Goal: Task Accomplishment & Management: Manage account settings

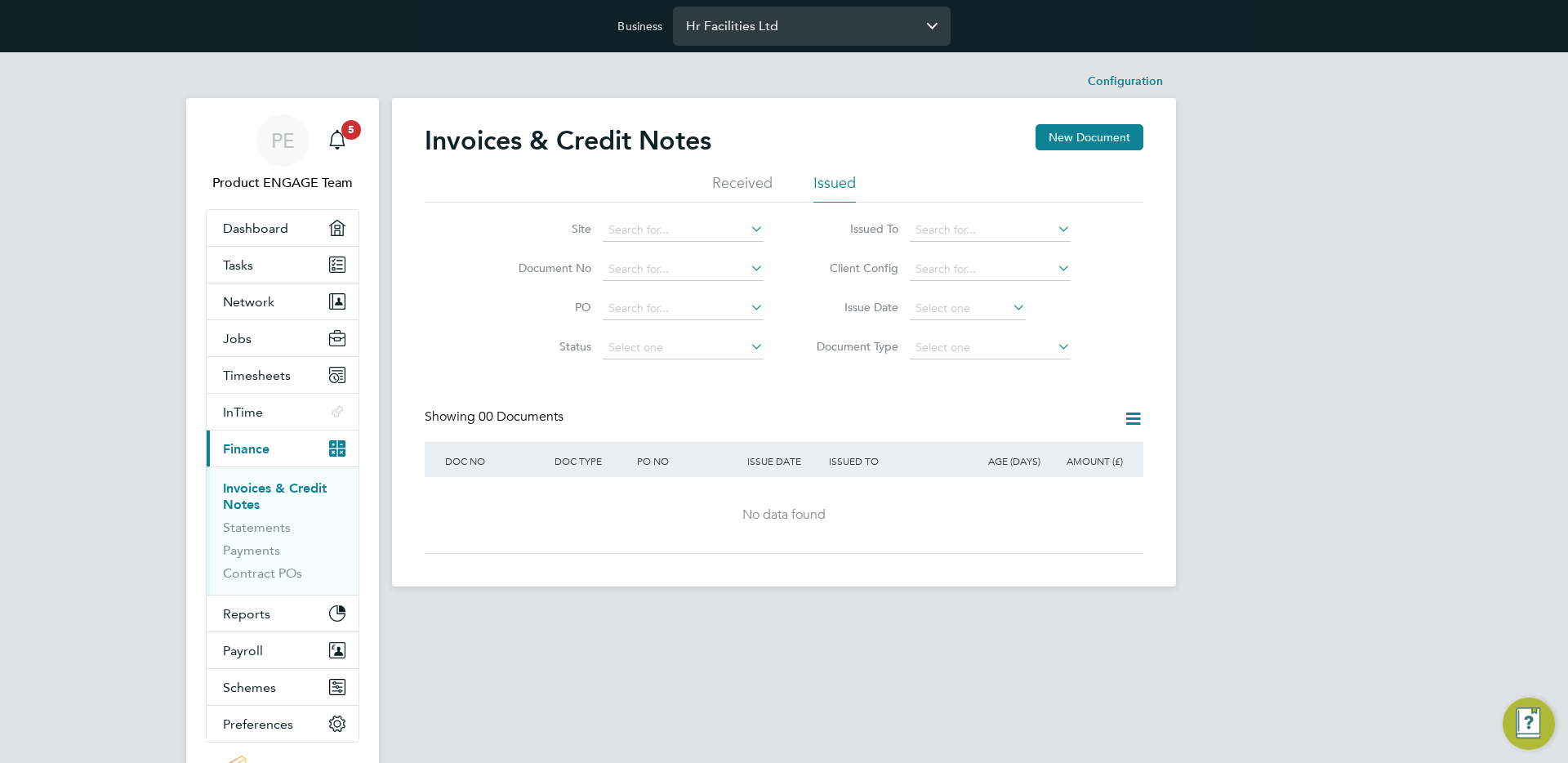
click at [763, 16] on input "Hr Facilities Ltd" at bounding box center [812, 26] width 278 height 39
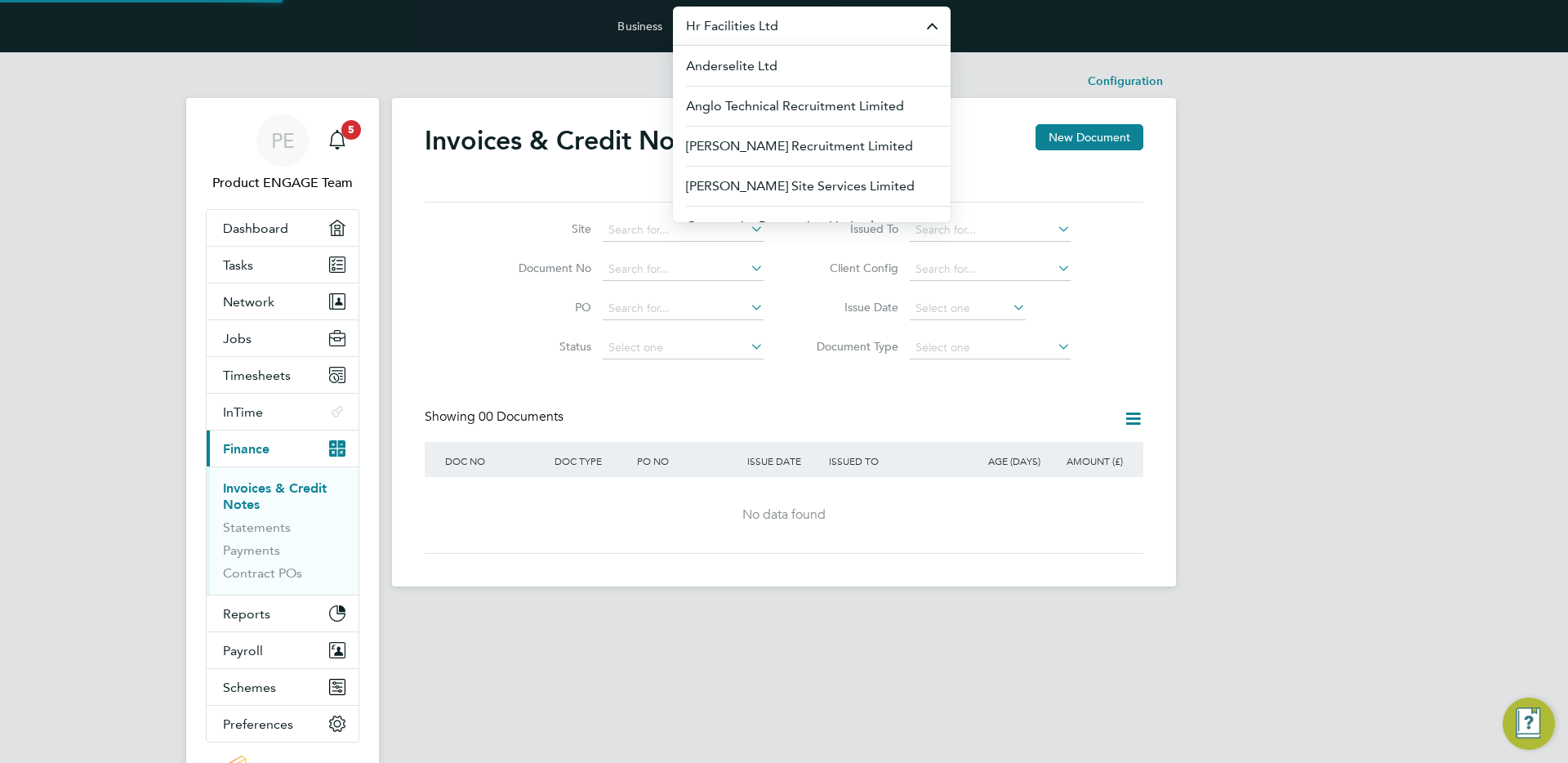
click at [763, 16] on input "Hr Facilities Ltd" at bounding box center [812, 26] width 278 height 39
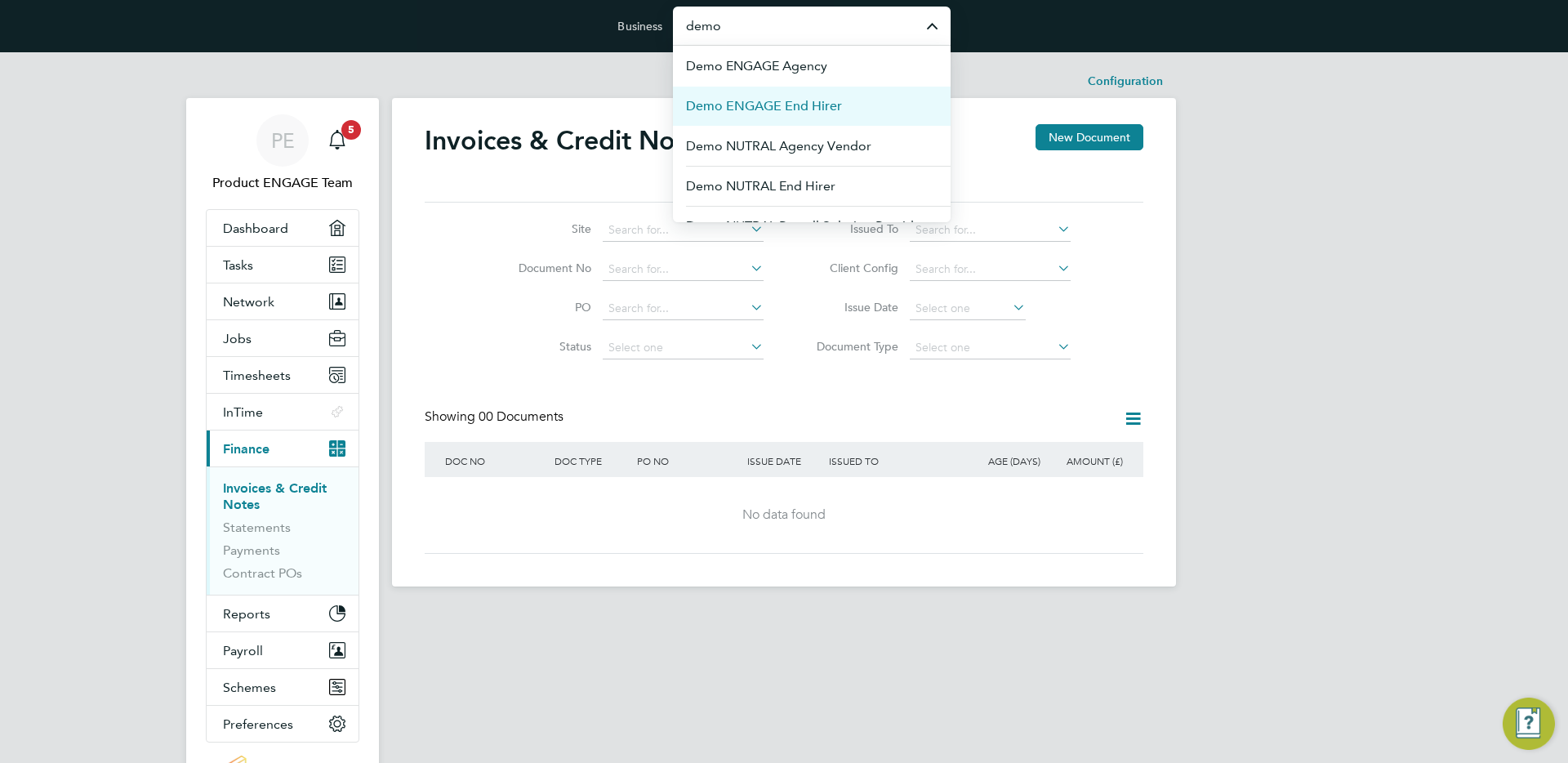
click at [812, 103] on span "Demo ENGAGE End Hirer" at bounding box center [764, 106] width 156 height 20
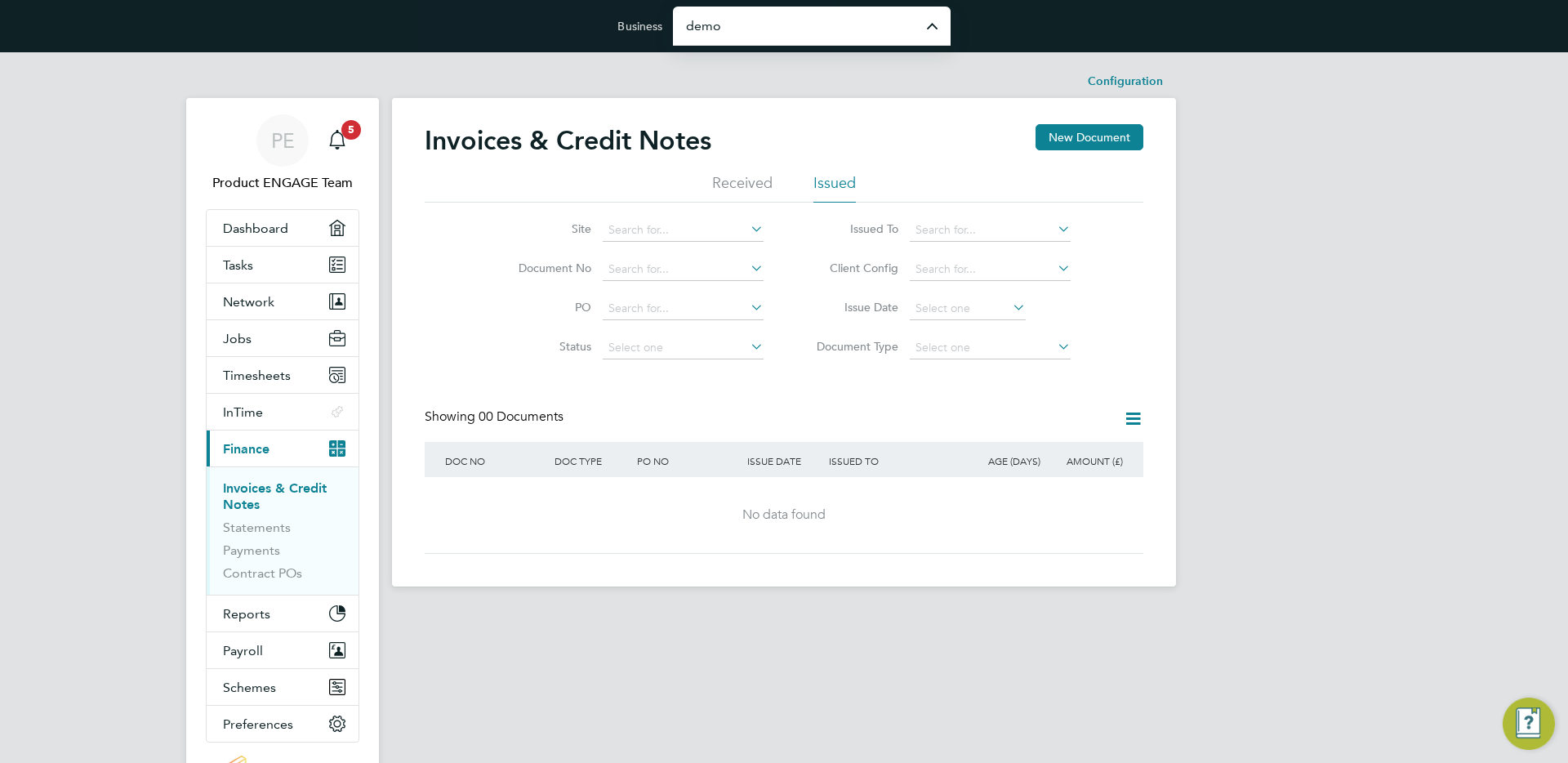
type input "Demo ENGAGE End Hirer"
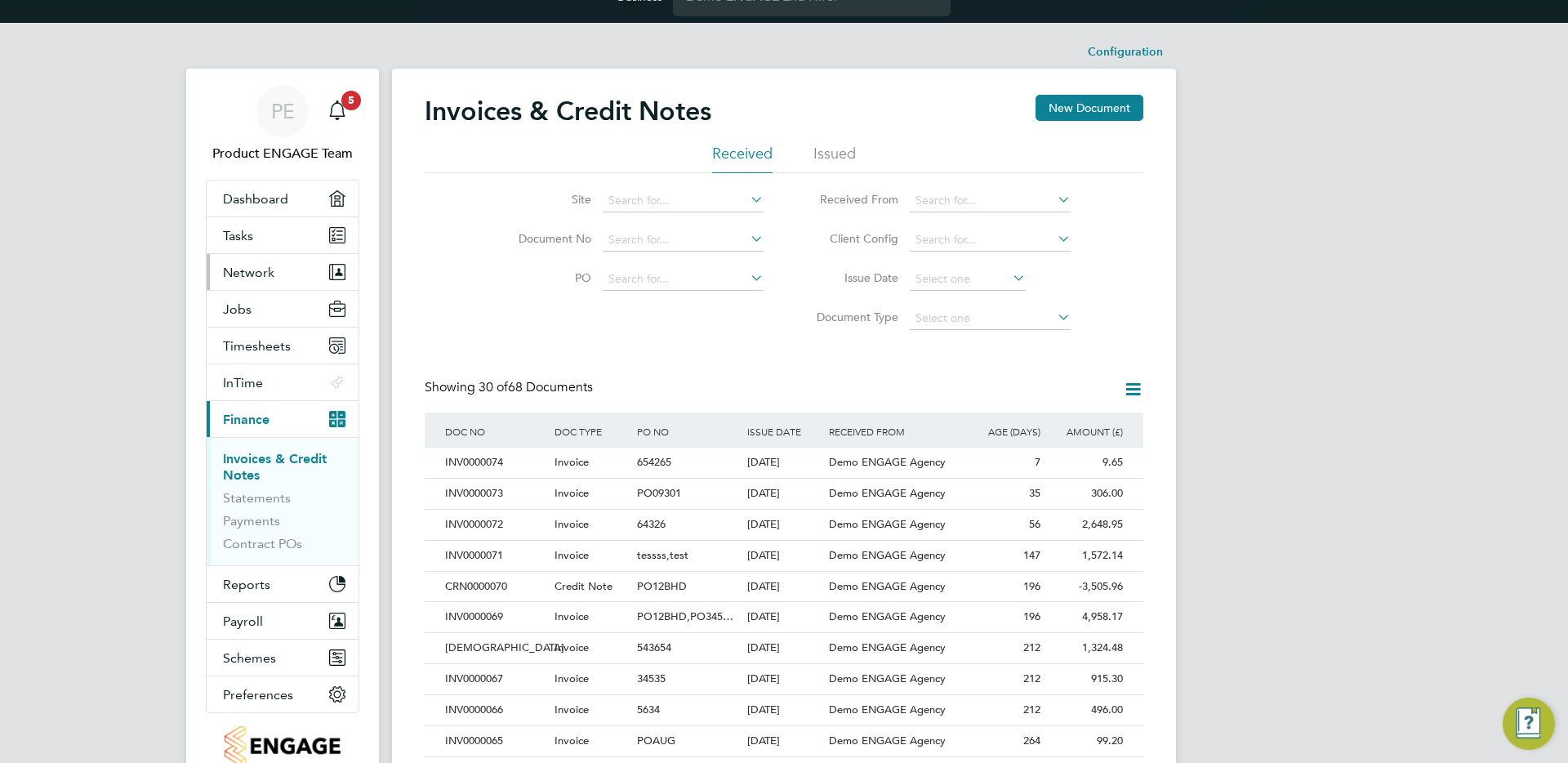
click at [250, 264] on span "Network" at bounding box center [249, 272] width 51 height 16
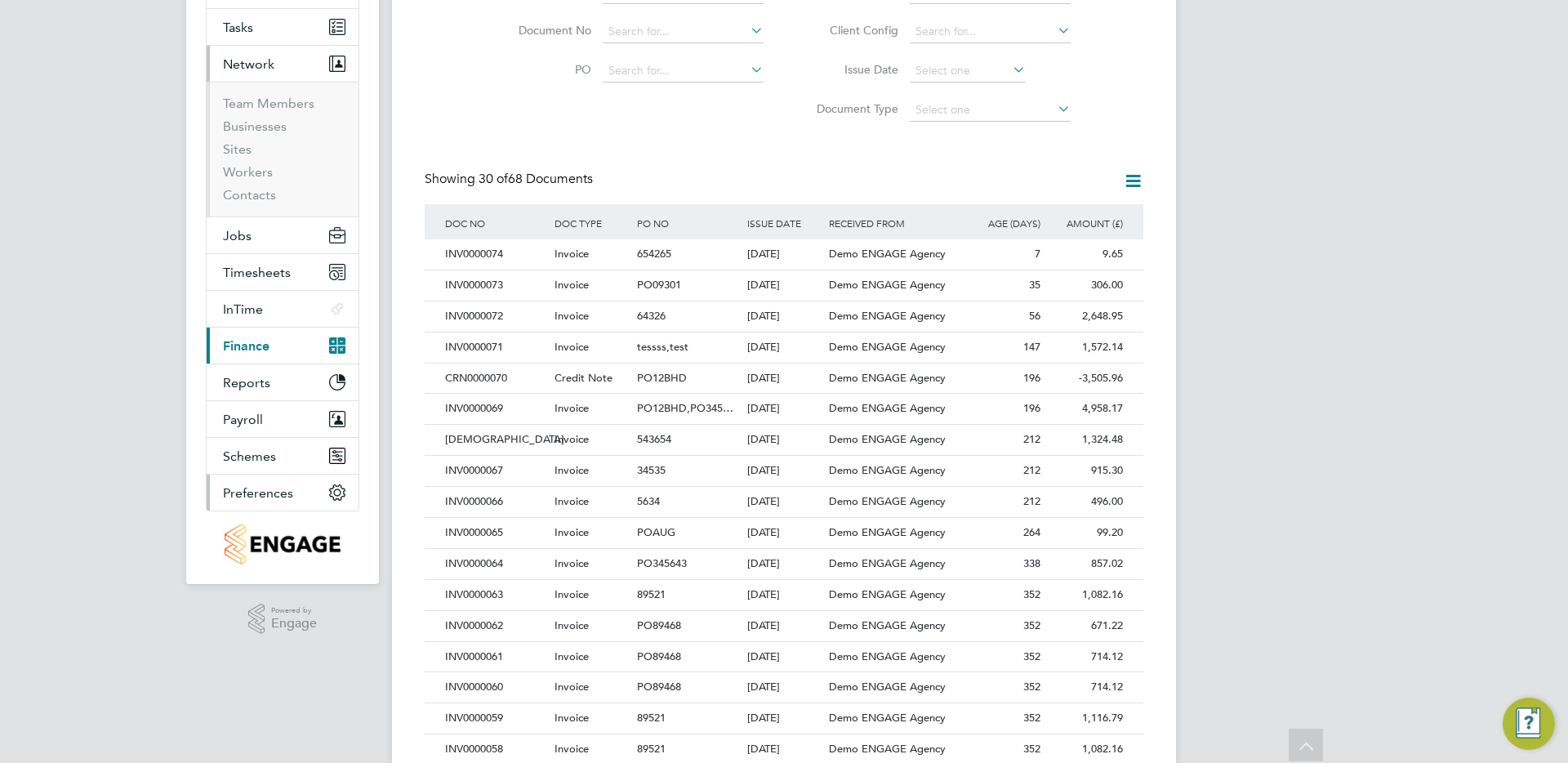
click at [274, 494] on span "Preferences" at bounding box center [258, 493] width 70 height 16
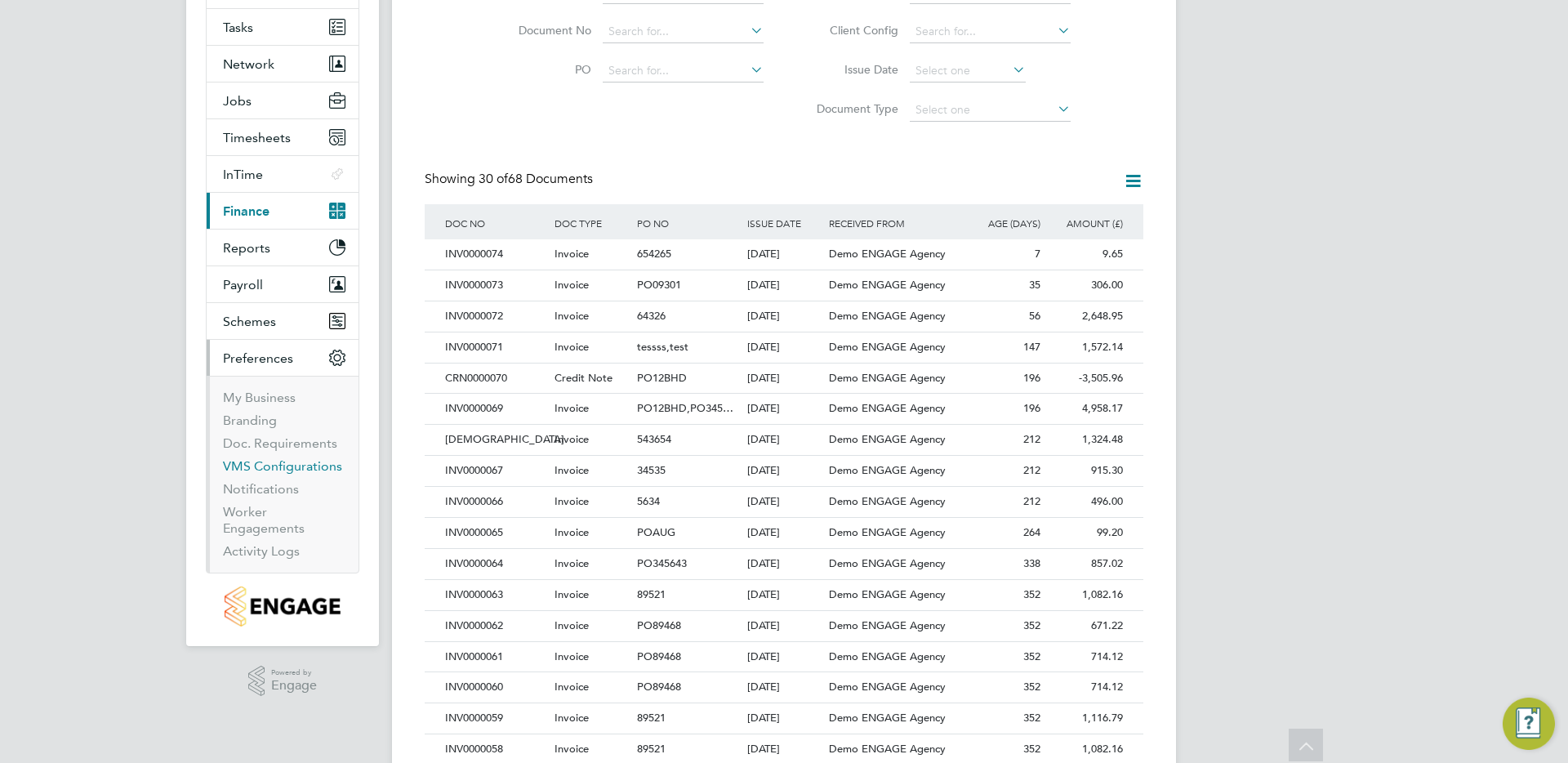
click at [269, 469] on link "VMS Configurations" at bounding box center [283, 466] width 119 height 16
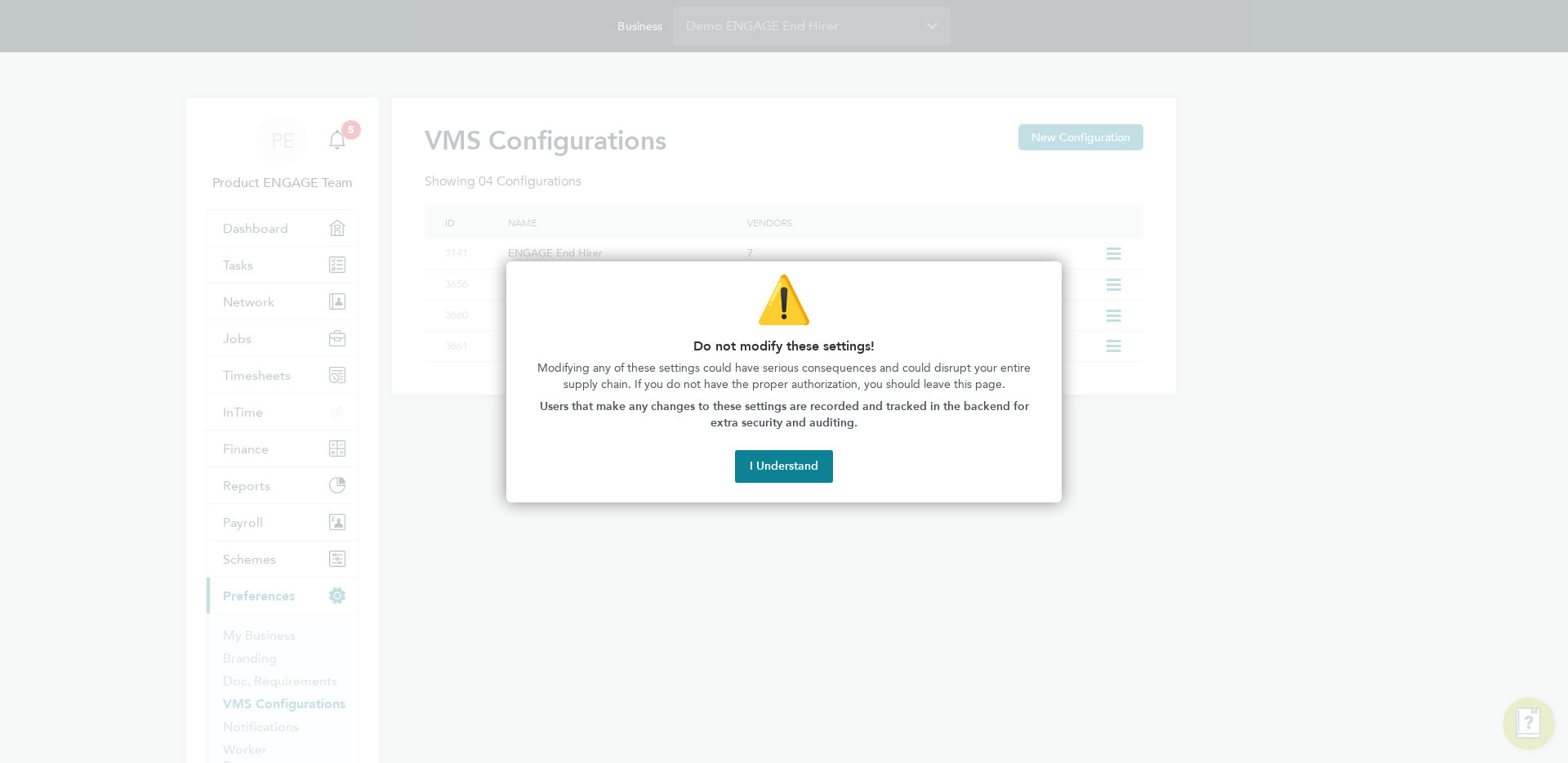
click at [770, 461] on button "I Understand" at bounding box center [784, 466] width 98 height 33
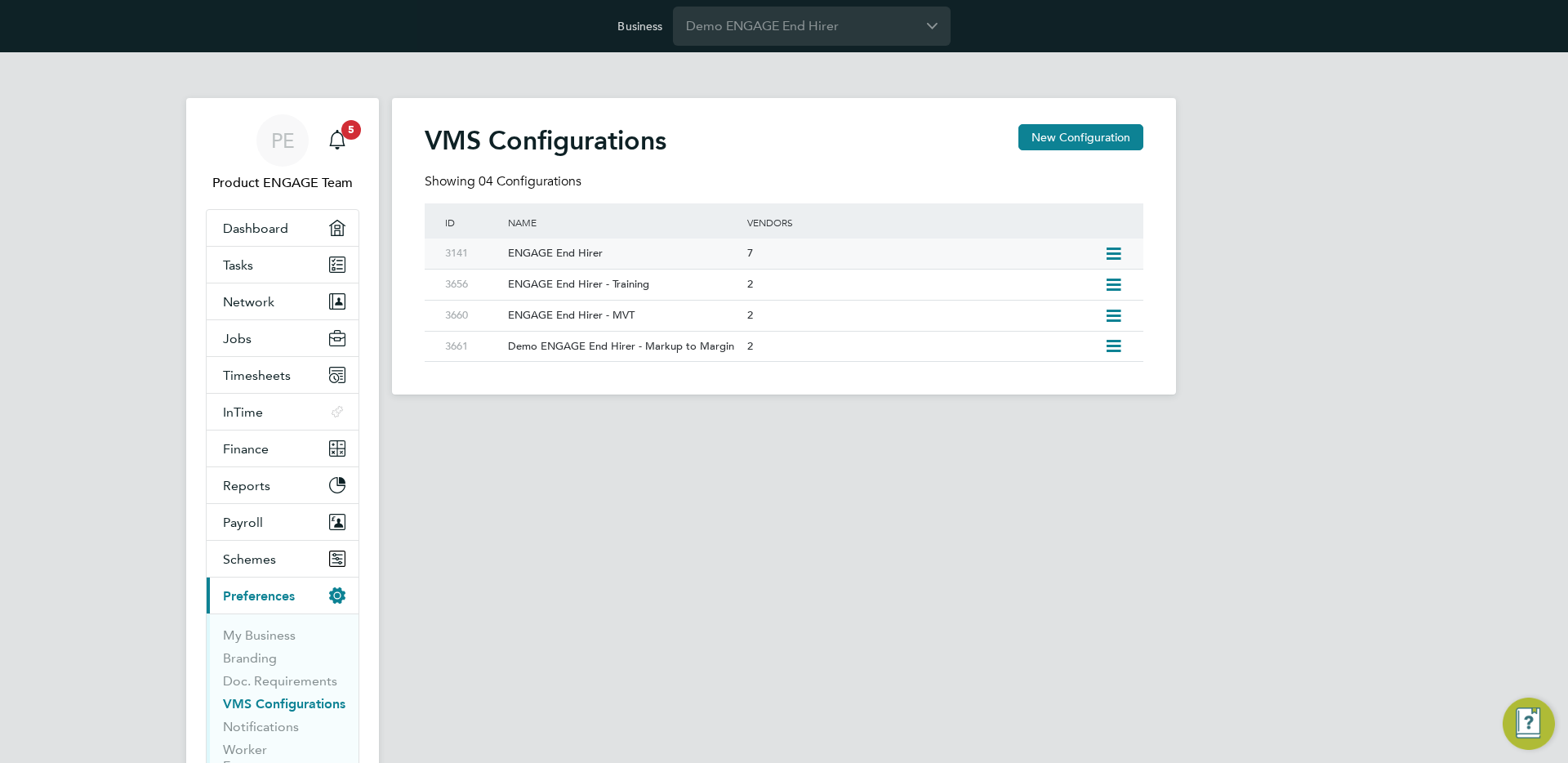
click at [1106, 259] on icon at bounding box center [1113, 254] width 21 height 13
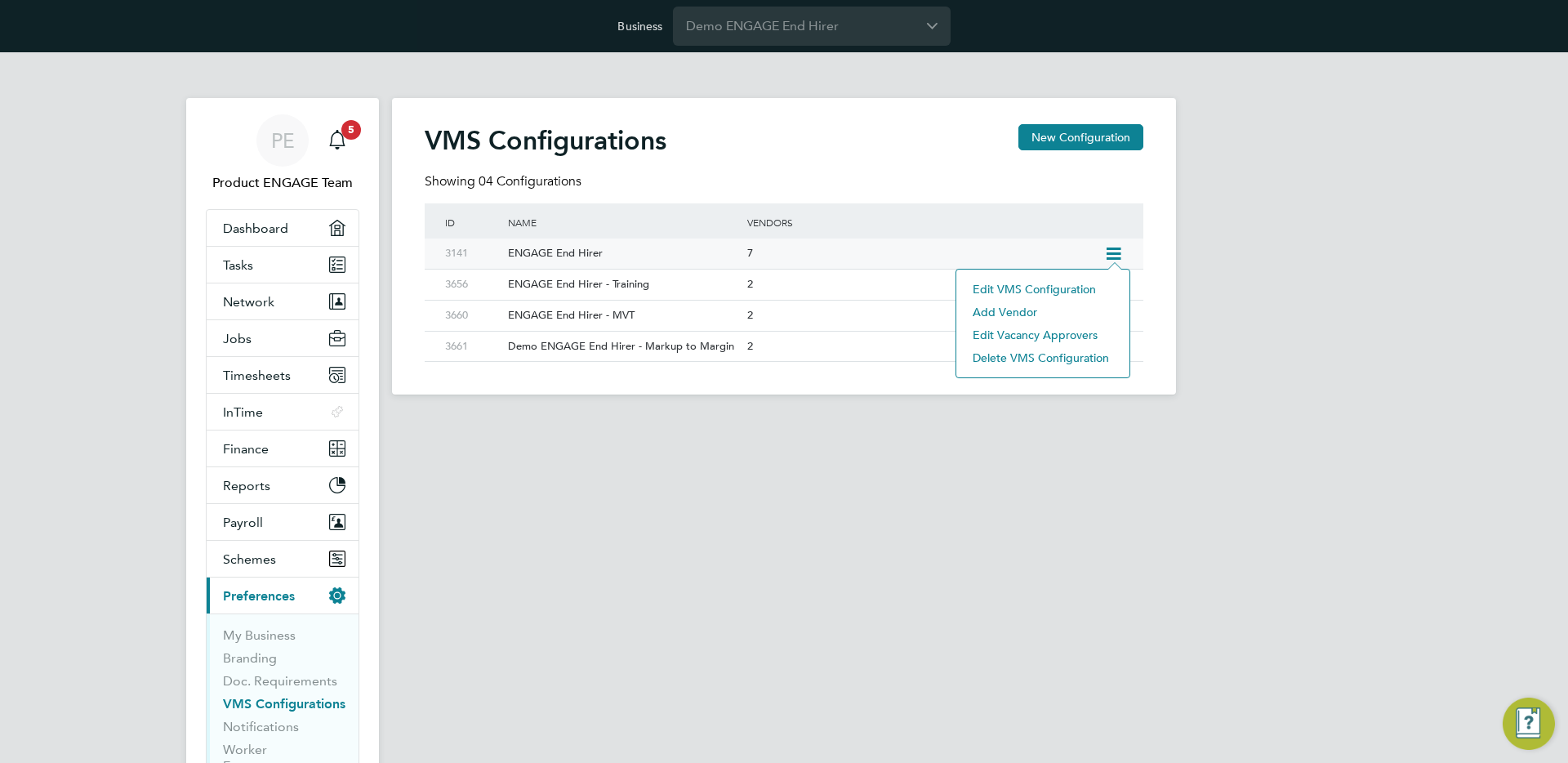
click at [1042, 289] on li "Edit VMS Configuration" at bounding box center [1043, 289] width 157 height 23
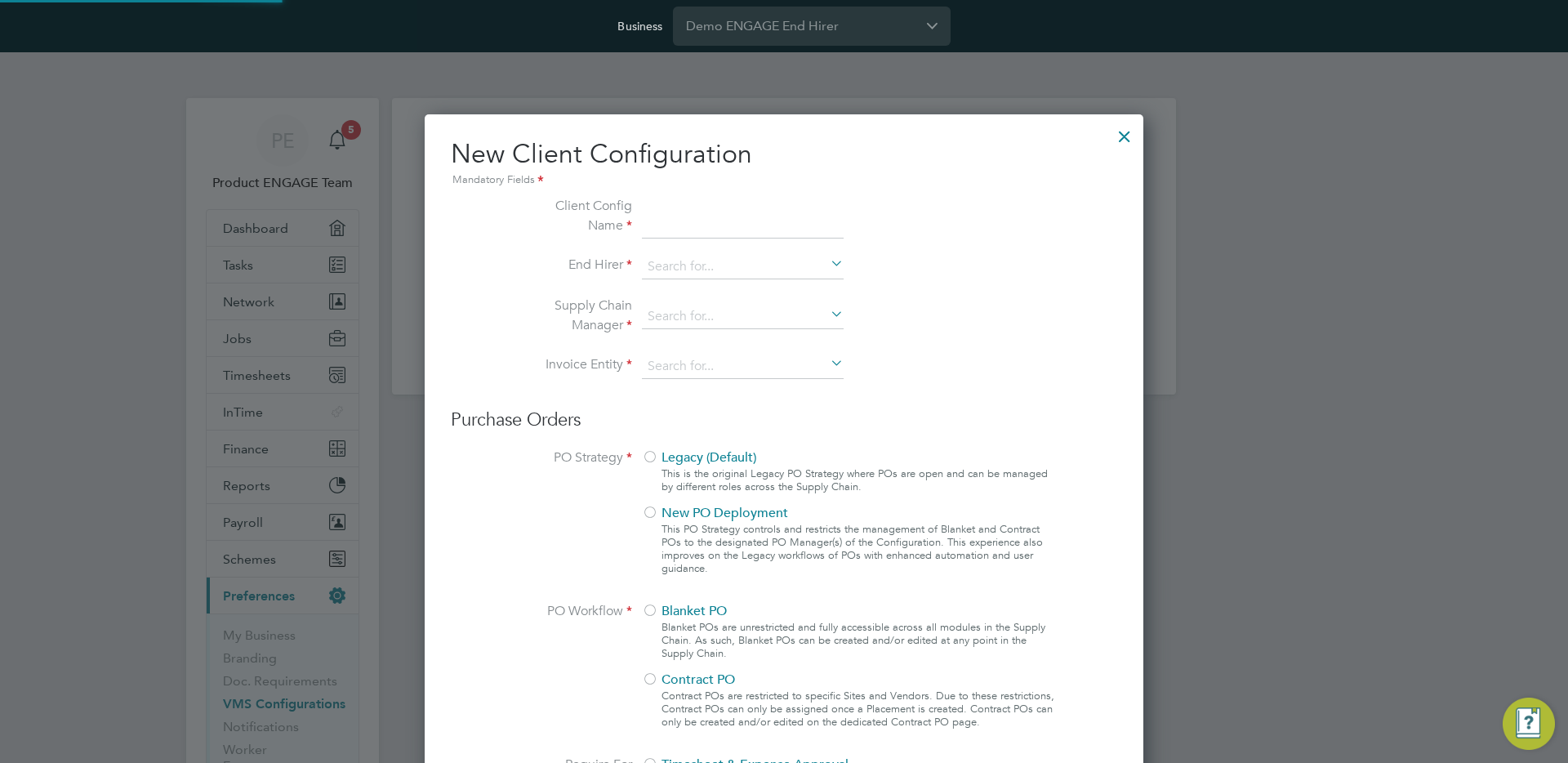
type input "ENGAGE End Hirer"
type input "Demo ENGAGE End Hirer"
type input "Any Text"
type input "Manually"
type input "No Limits"
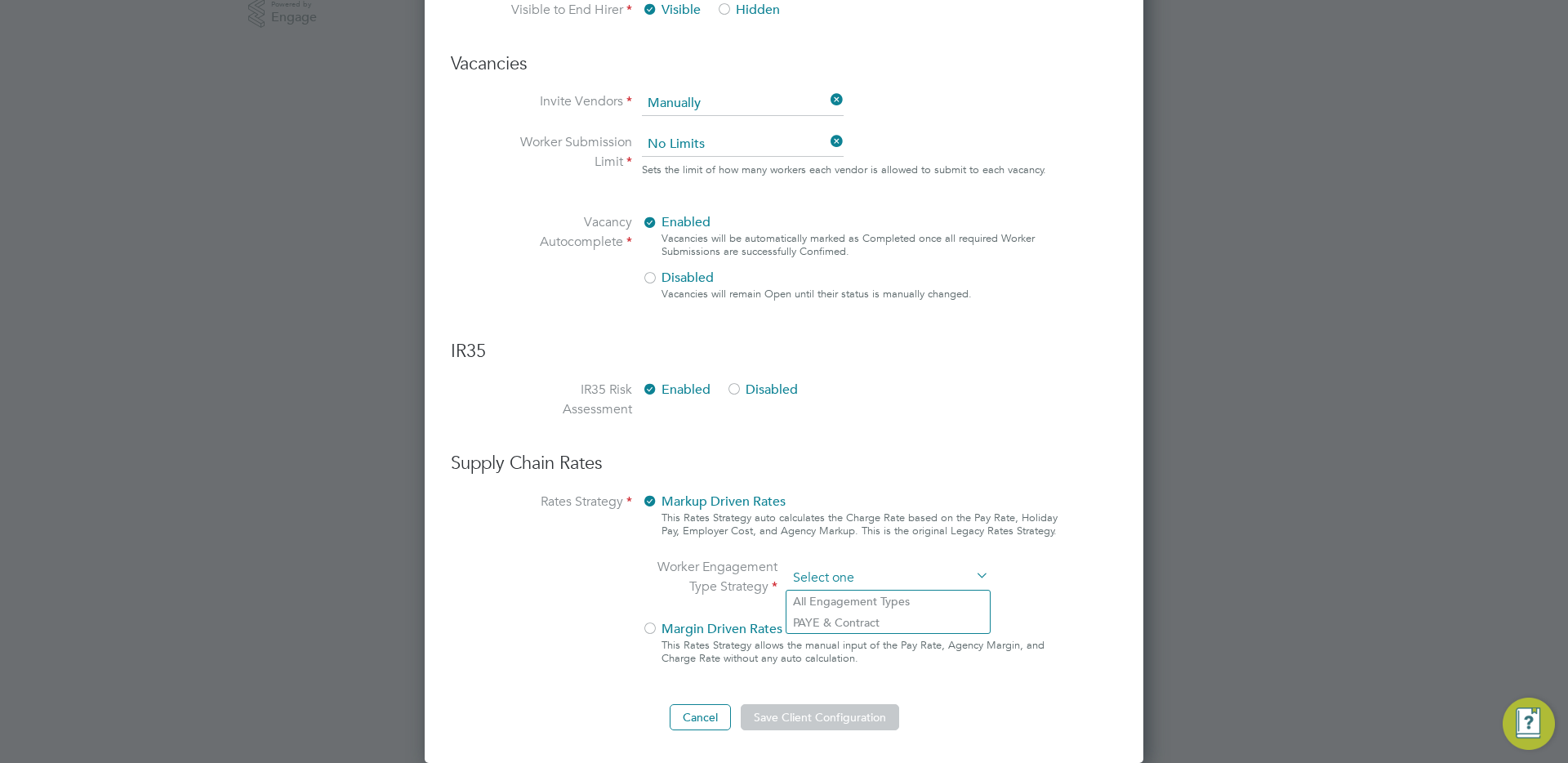
click at [906, 475] on ng-form "Client Config Name ENGAGE End Hirer End Hirer Demo ENGAGE End Hirer Supply Chai…" at bounding box center [784, 10] width 667 height 1439
click at [884, 595] on li "All Engagement Types" at bounding box center [888, 602] width 204 height 21
type input "All Engagement Types"
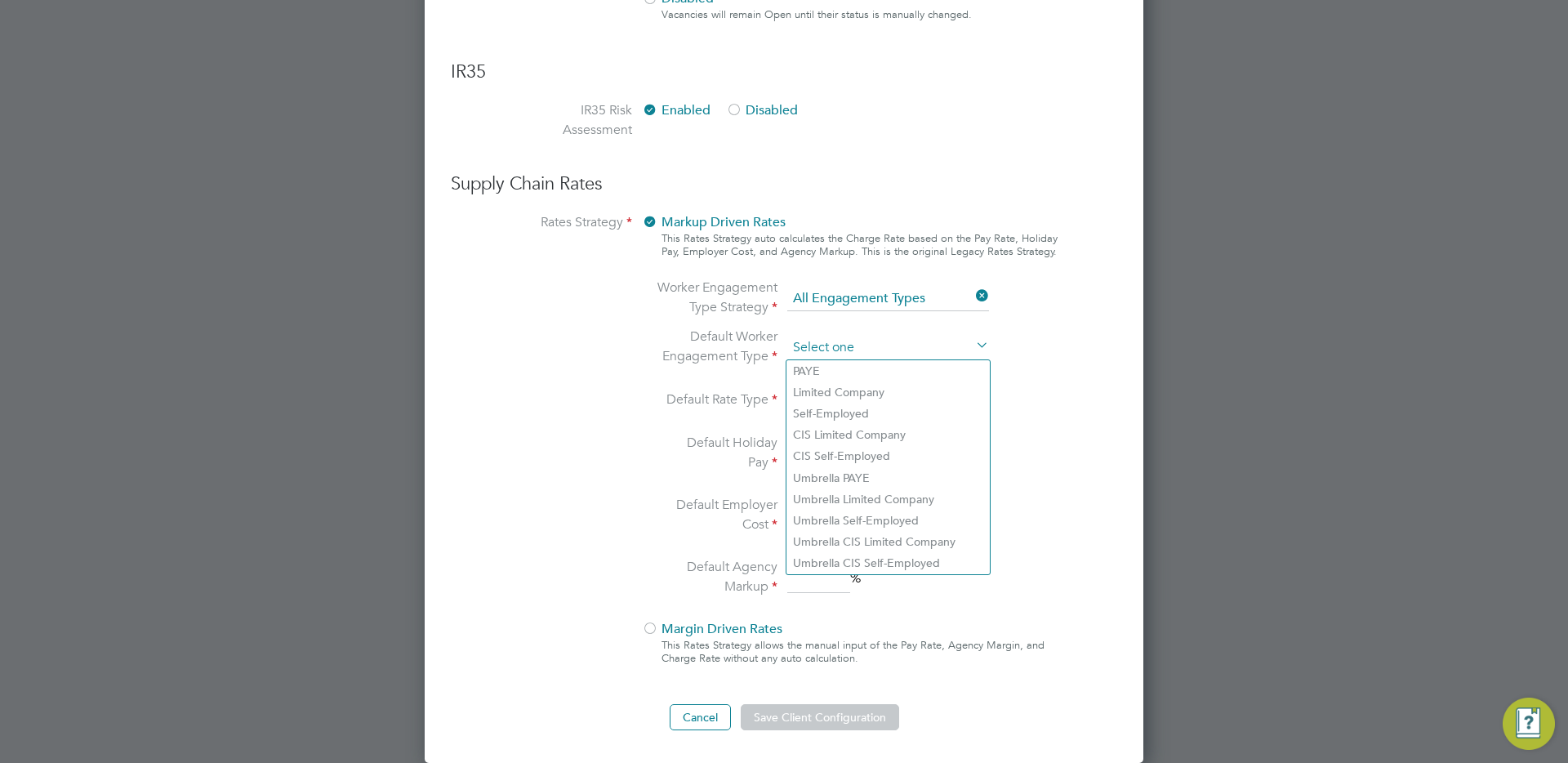
click at [896, 353] on input at bounding box center [888, 348] width 202 height 25
click at [873, 373] on li "PAYE" at bounding box center [888, 371] width 204 height 21
type input "PAYE"
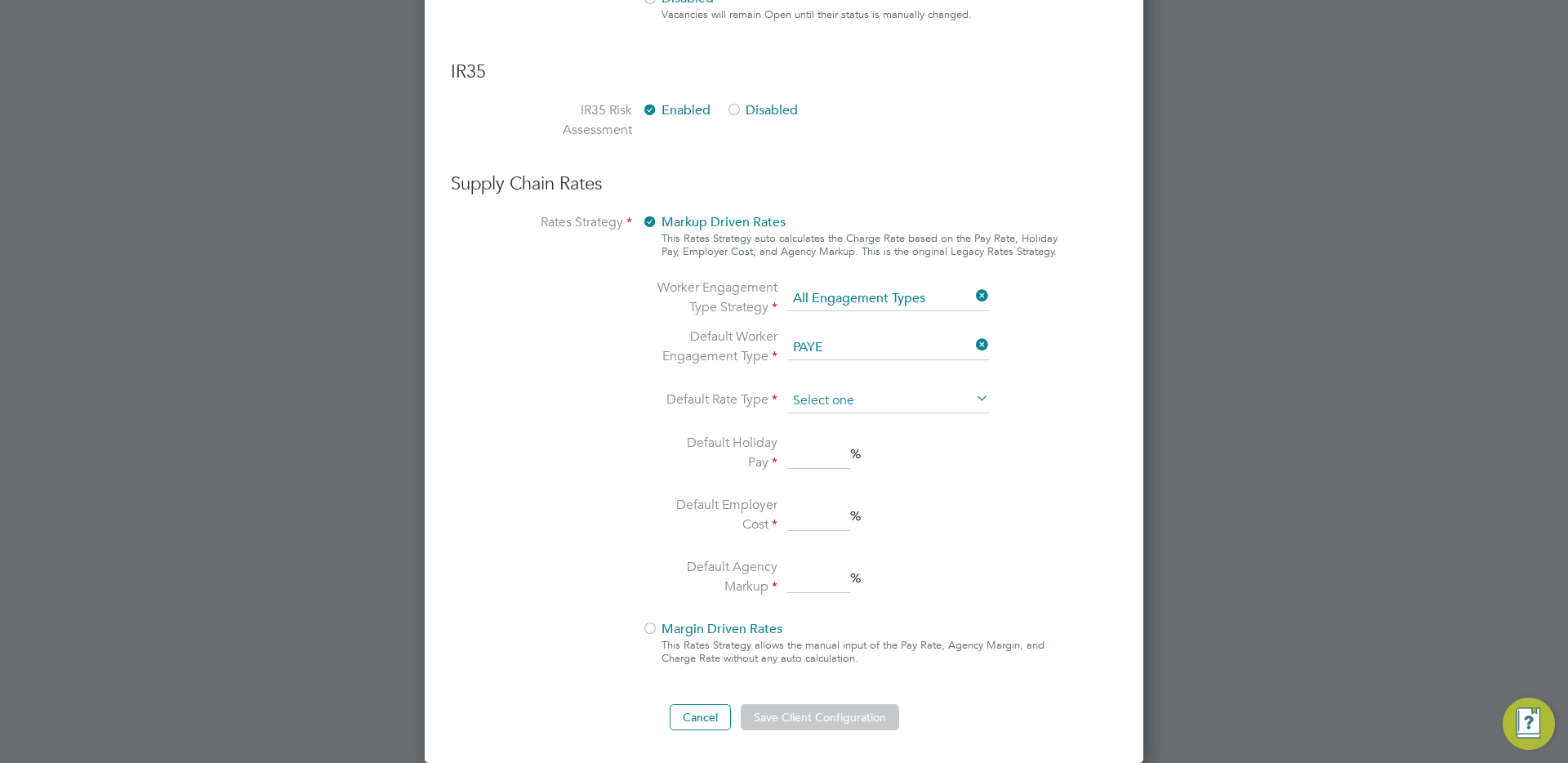
click at [864, 393] on input at bounding box center [888, 401] width 202 height 25
click at [690, 719] on button "Cancel" at bounding box center [700, 717] width 61 height 26
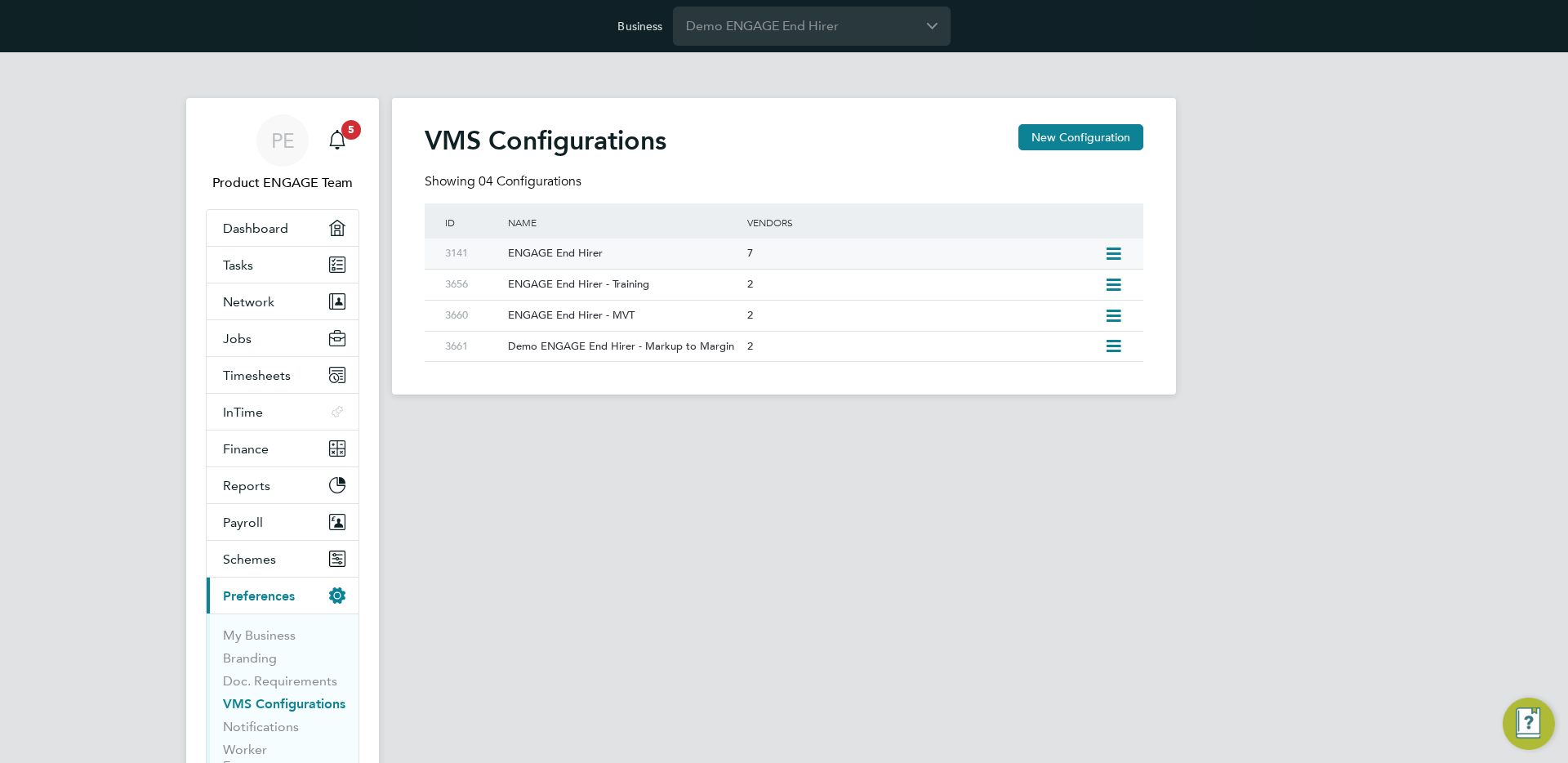
click at [1114, 250] on icon at bounding box center [1113, 254] width 21 height 13
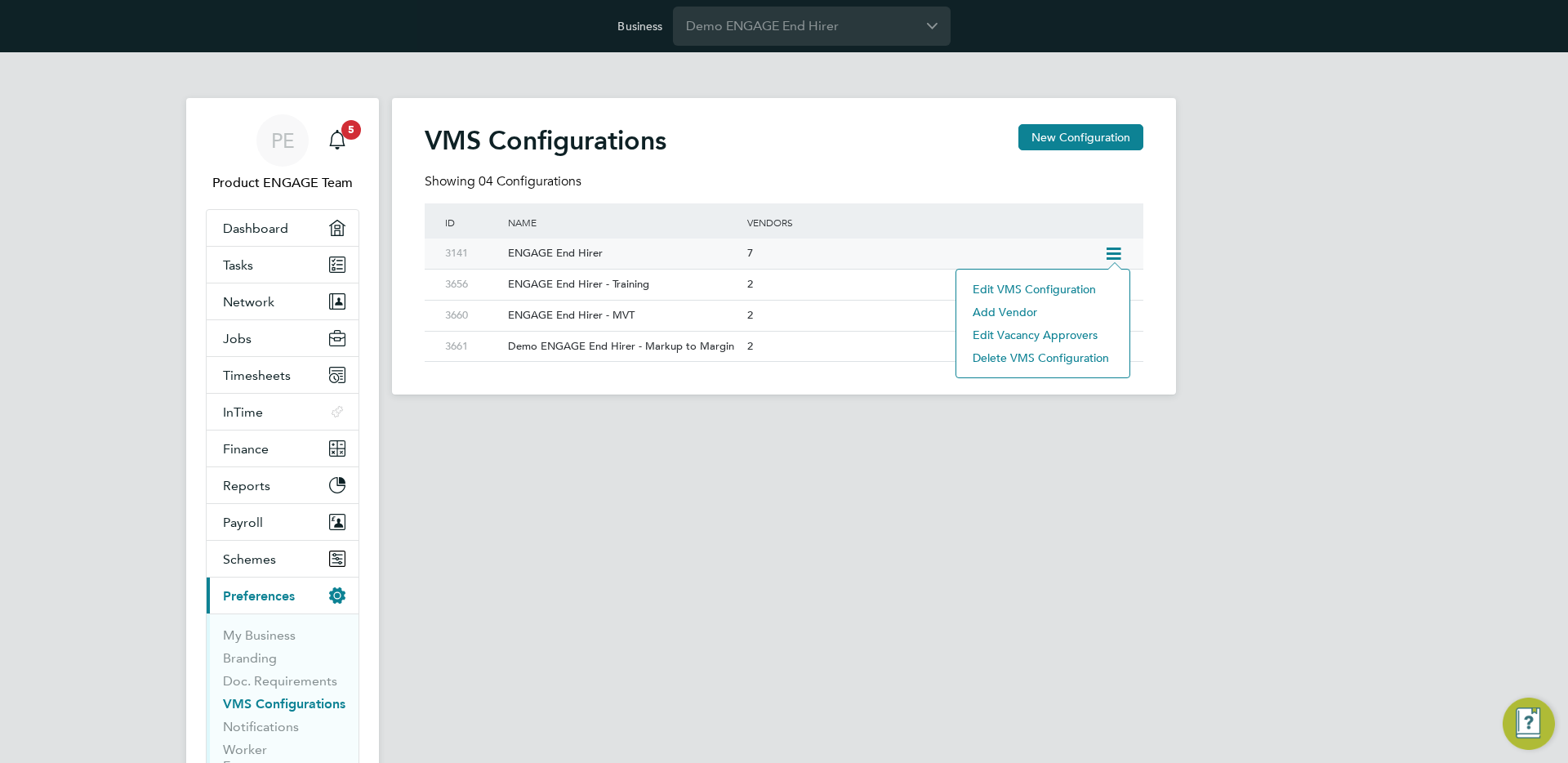
click at [1071, 289] on li "Edit VMS Configuration" at bounding box center [1043, 289] width 157 height 23
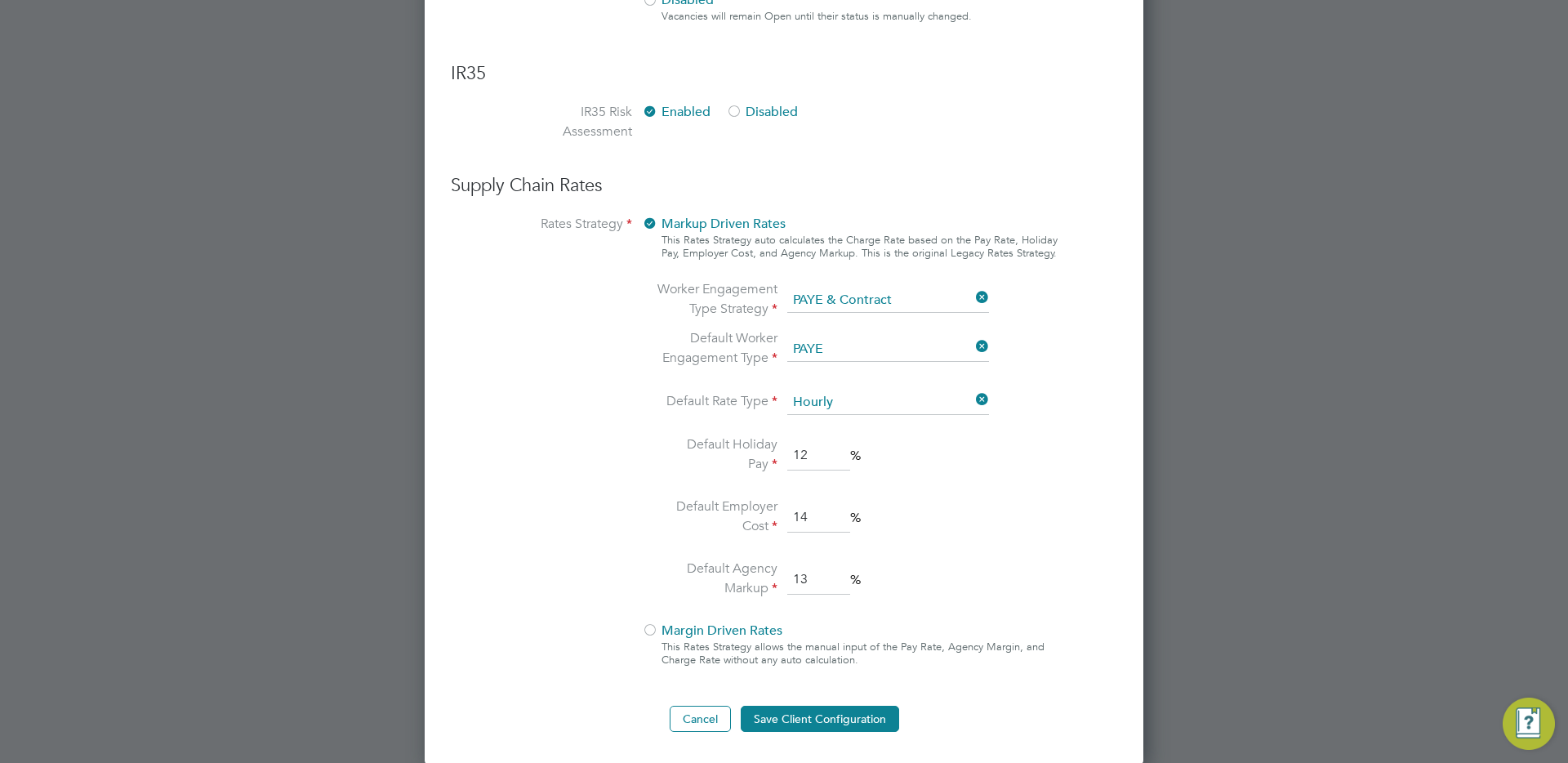
scroll to position [1177, 0]
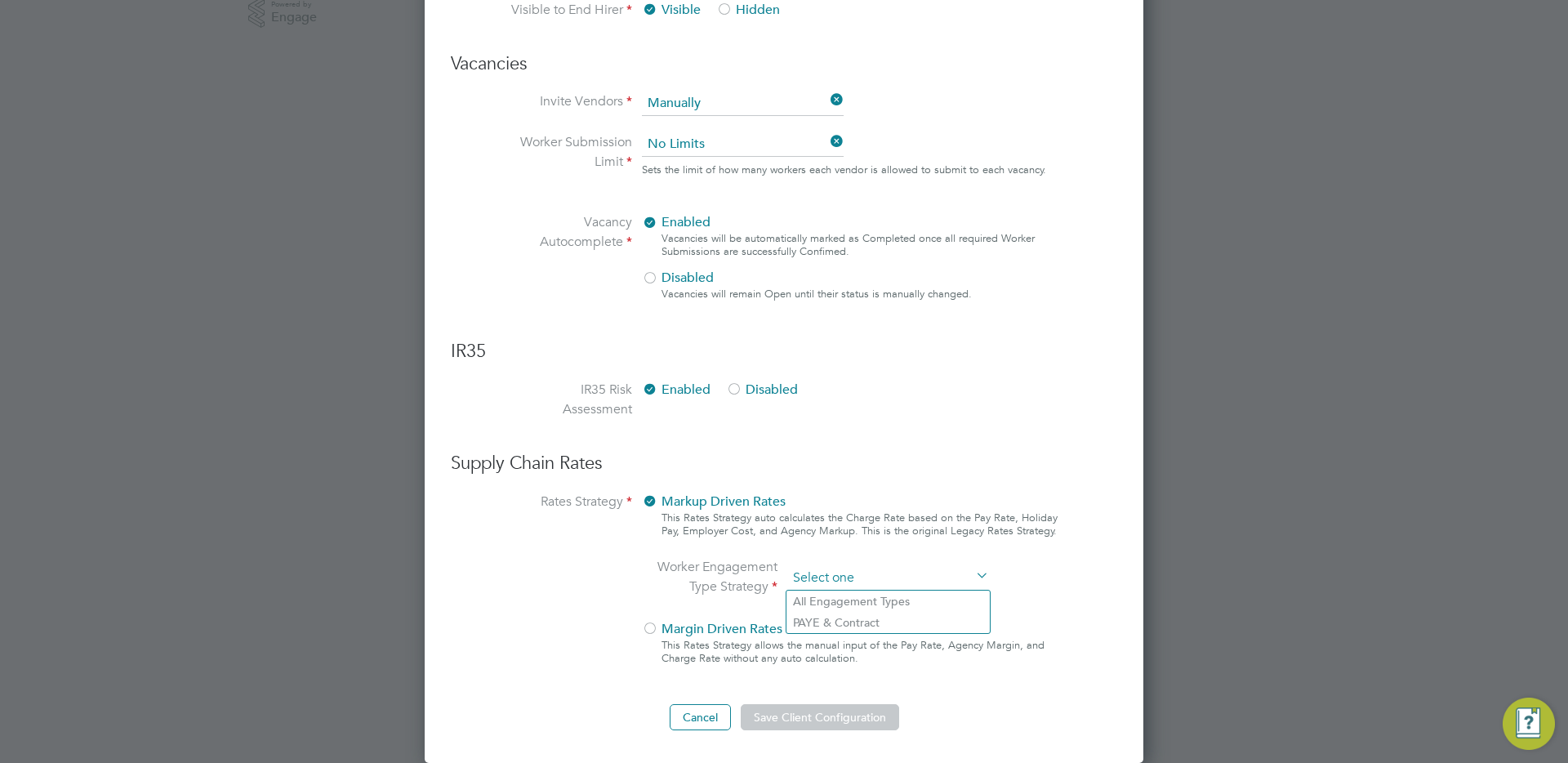
click at [872, 301] on ng-form "Client Config Name ENGAGE End Hirer End Hirer Demo ENGAGE End Hirer Supply Chai…" at bounding box center [784, 10] width 667 height 1439
click at [679, 713] on button "Cancel" at bounding box center [700, 717] width 61 height 26
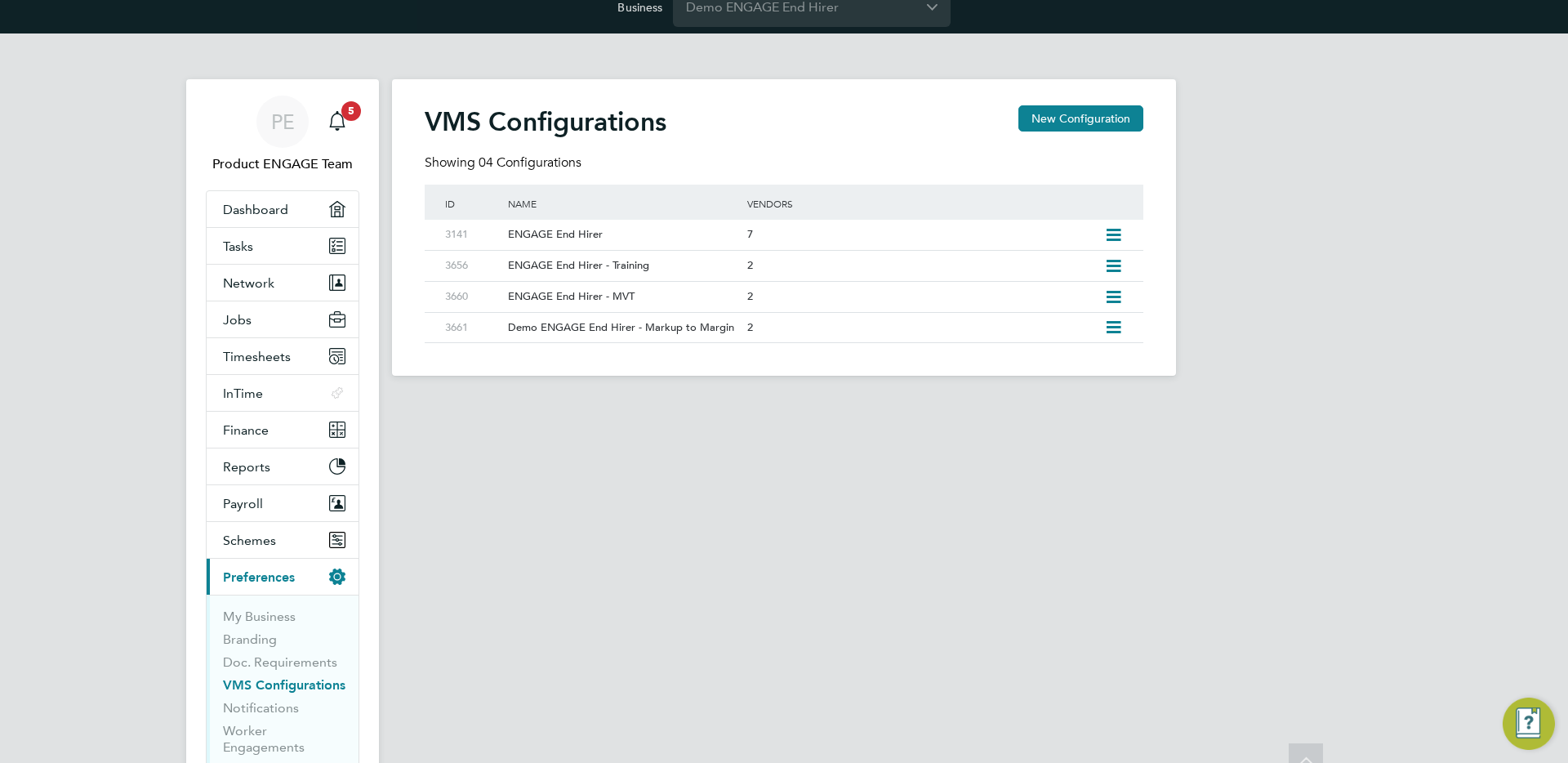
scroll to position [0, 0]
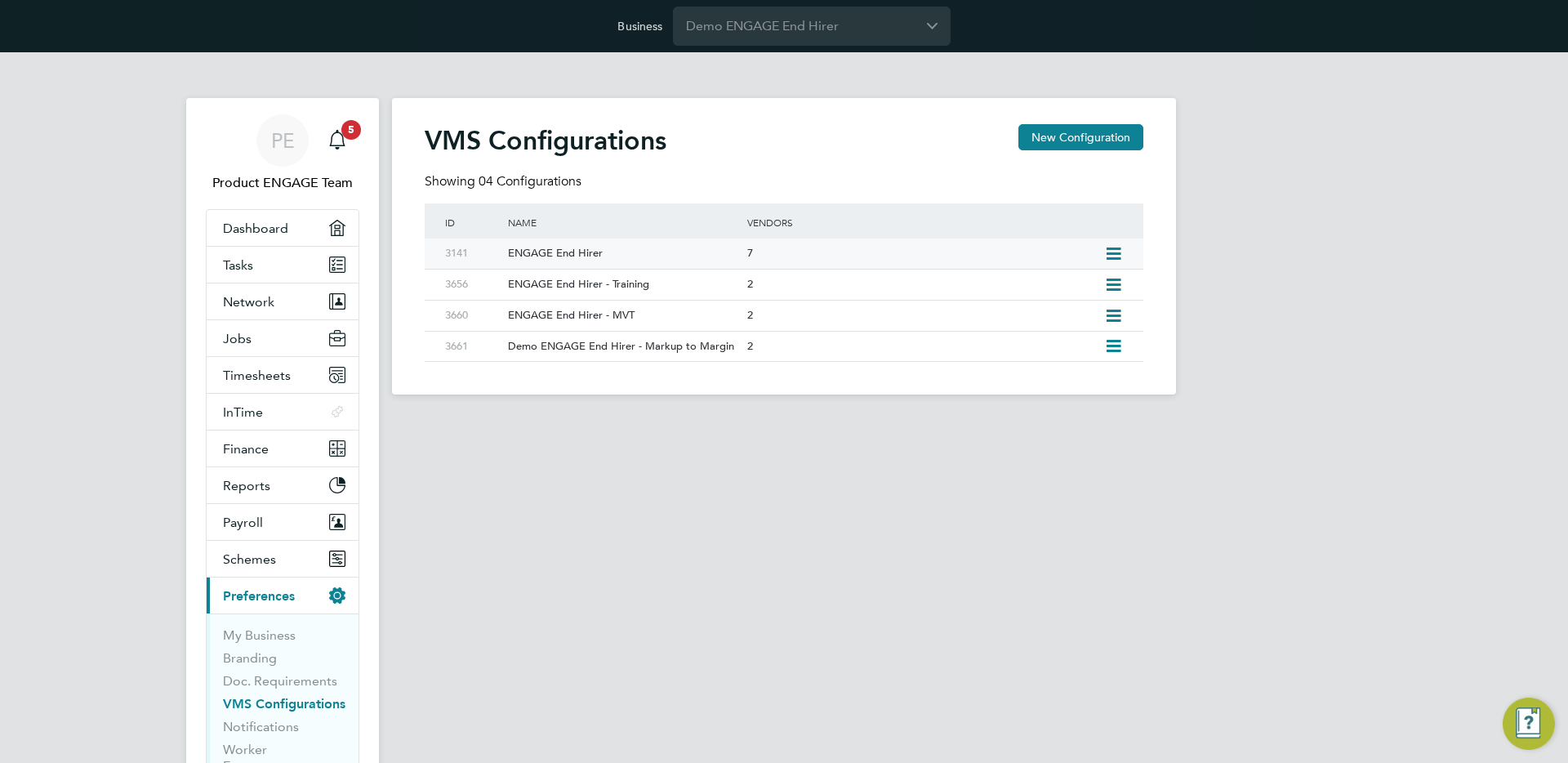
click at [1119, 252] on icon at bounding box center [1113, 254] width 21 height 13
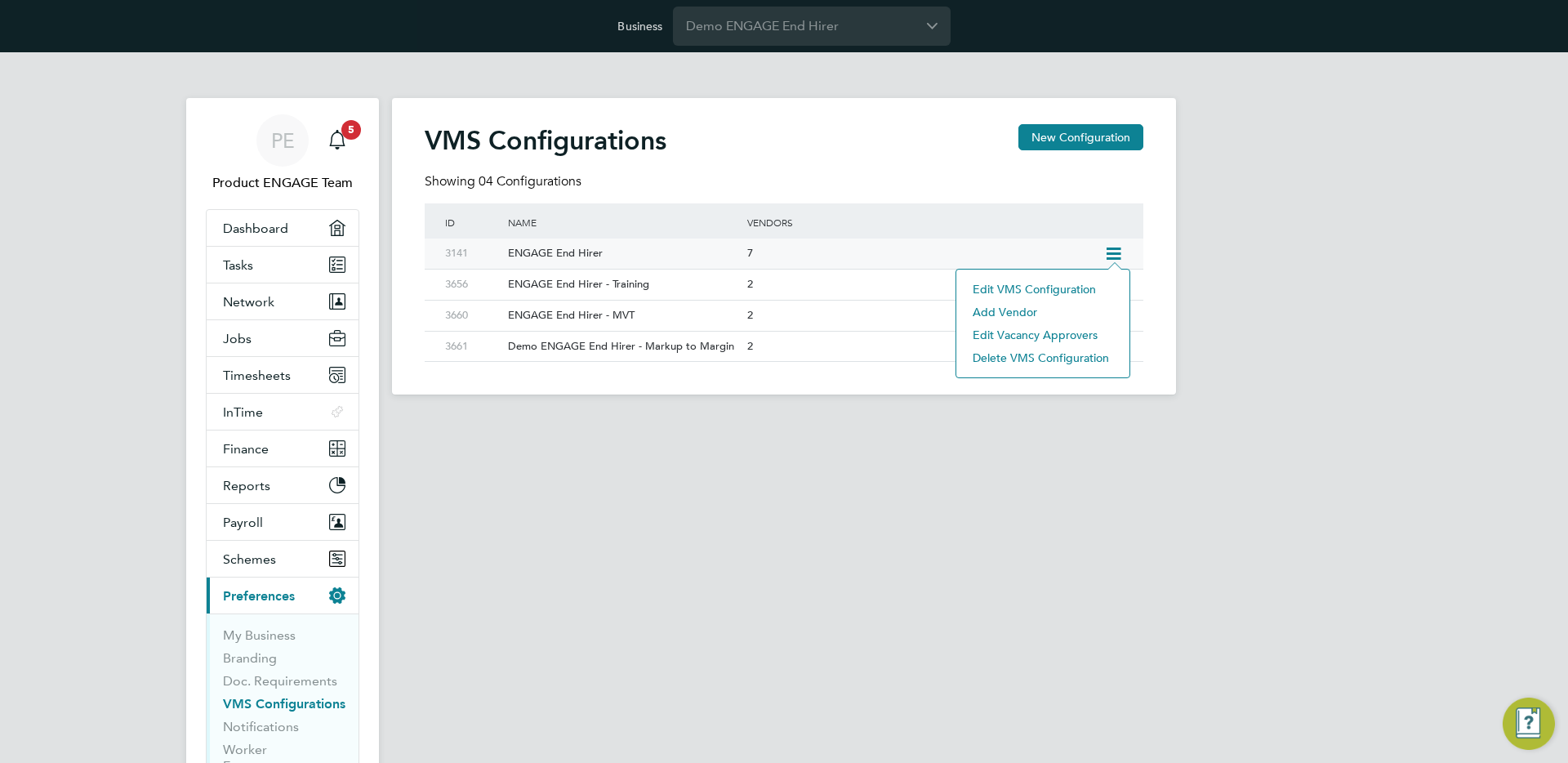
click at [1047, 287] on li "Edit VMS Configuration" at bounding box center [1043, 289] width 157 height 23
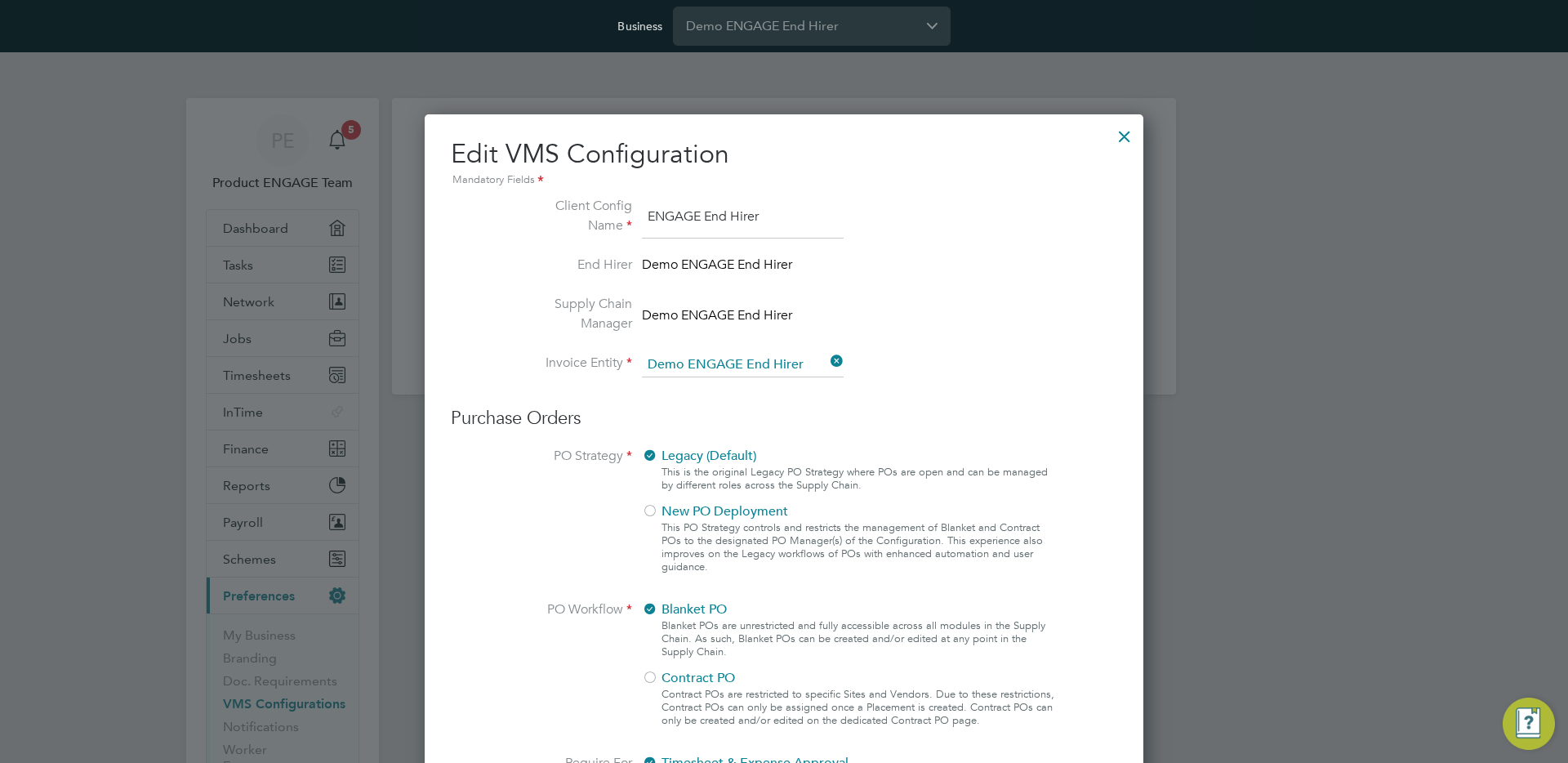
click at [1126, 131] on div at bounding box center [1125, 133] width 30 height 30
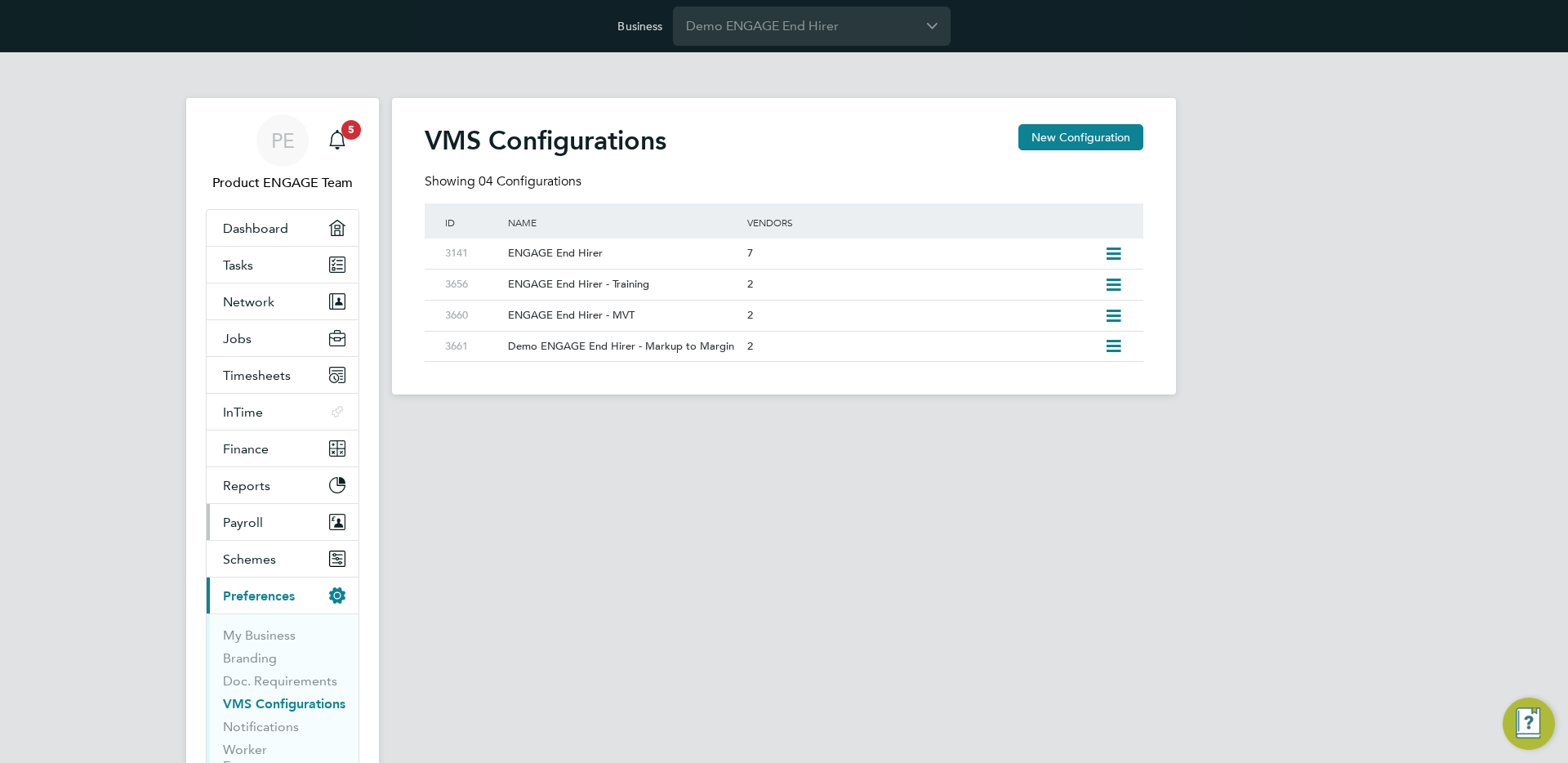
click at [257, 526] on span "Payroll" at bounding box center [243, 522] width 40 height 16
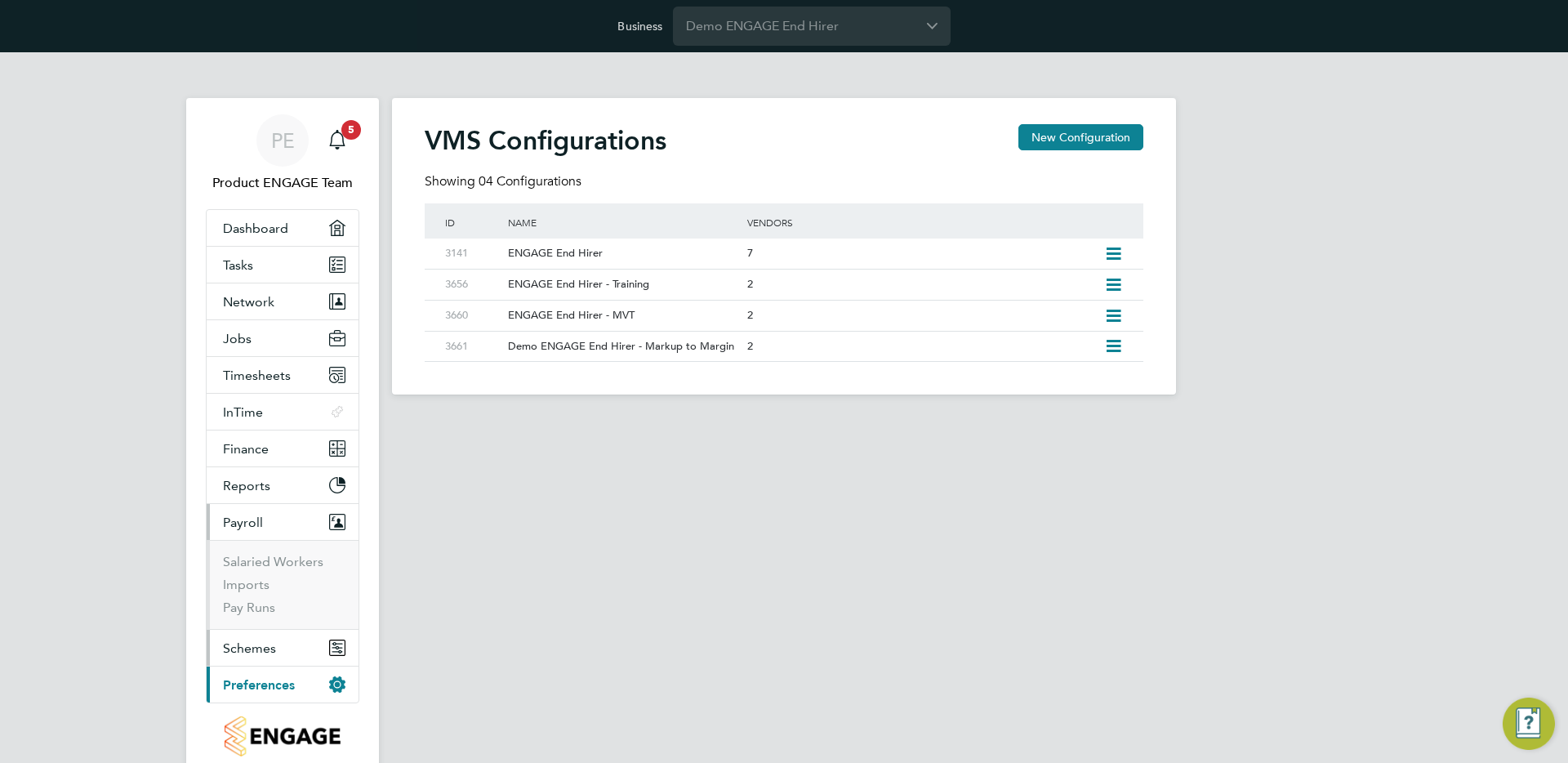
click at [262, 632] on button "Schemes" at bounding box center [283, 648] width 152 height 36
click at [261, 603] on link "Employment Schemes" at bounding box center [261, 606] width 76 height 32
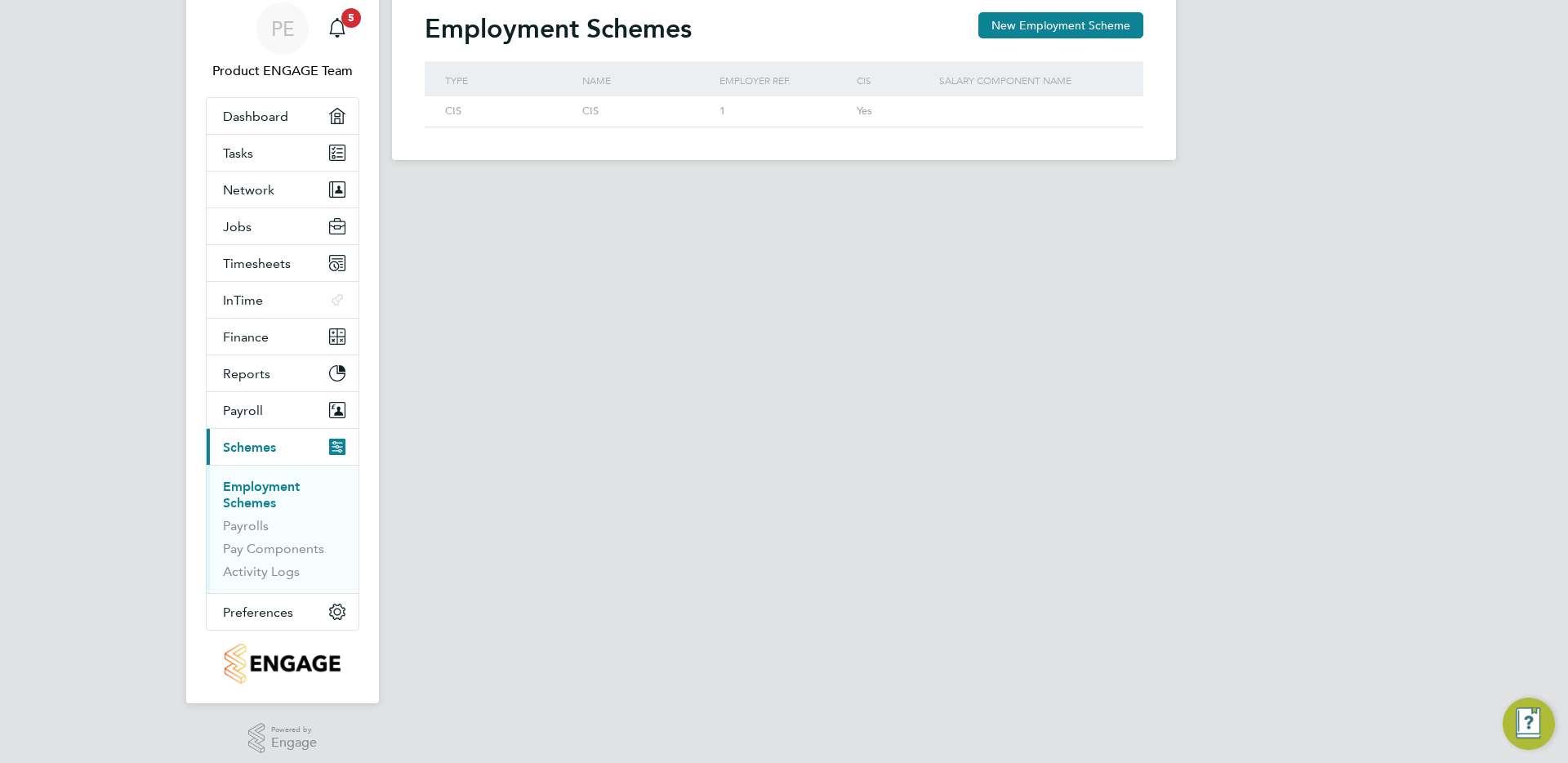
scroll to position [123, 0]
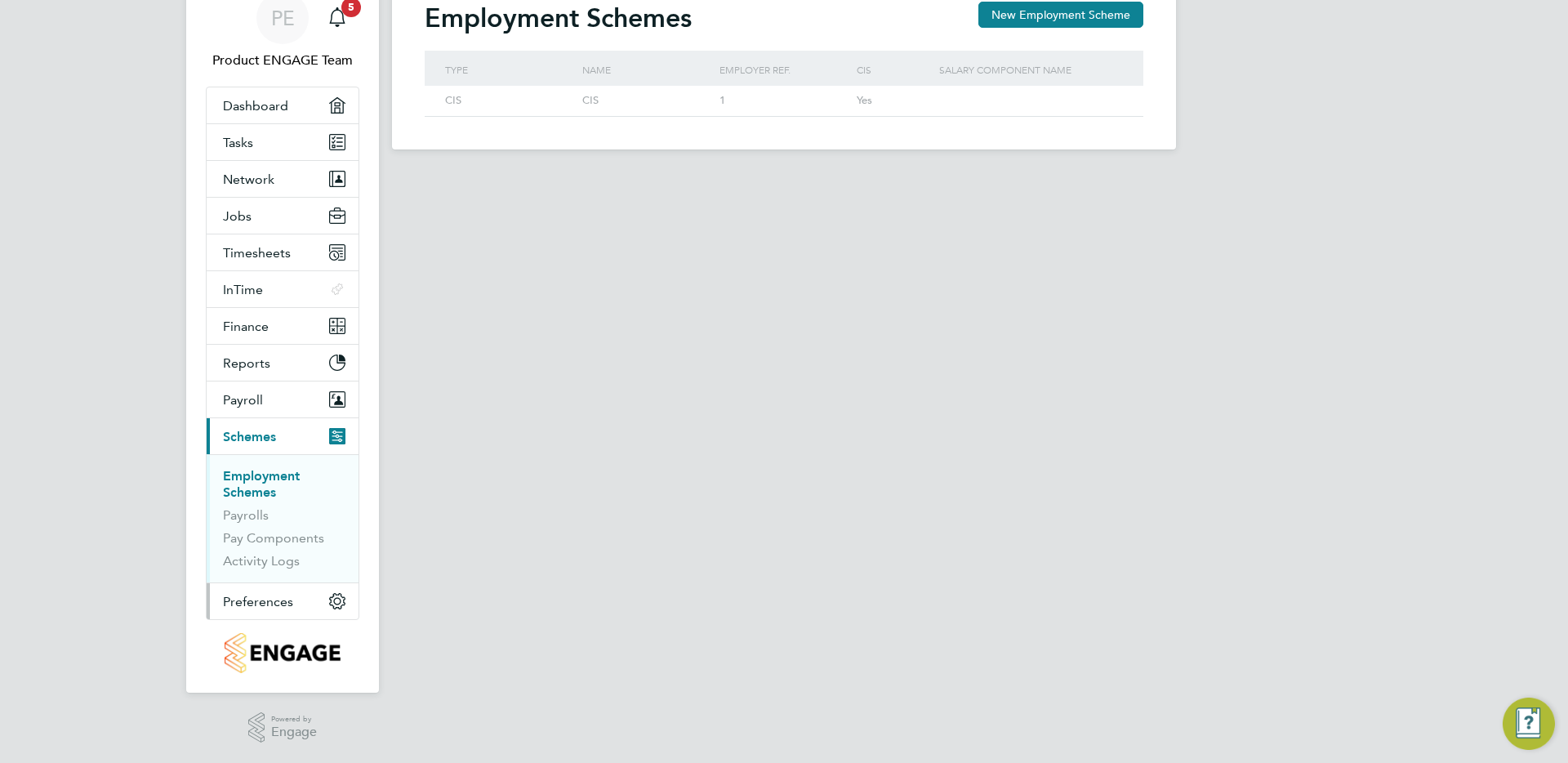
click at [261, 600] on span "Preferences" at bounding box center [258, 602] width 70 height 16
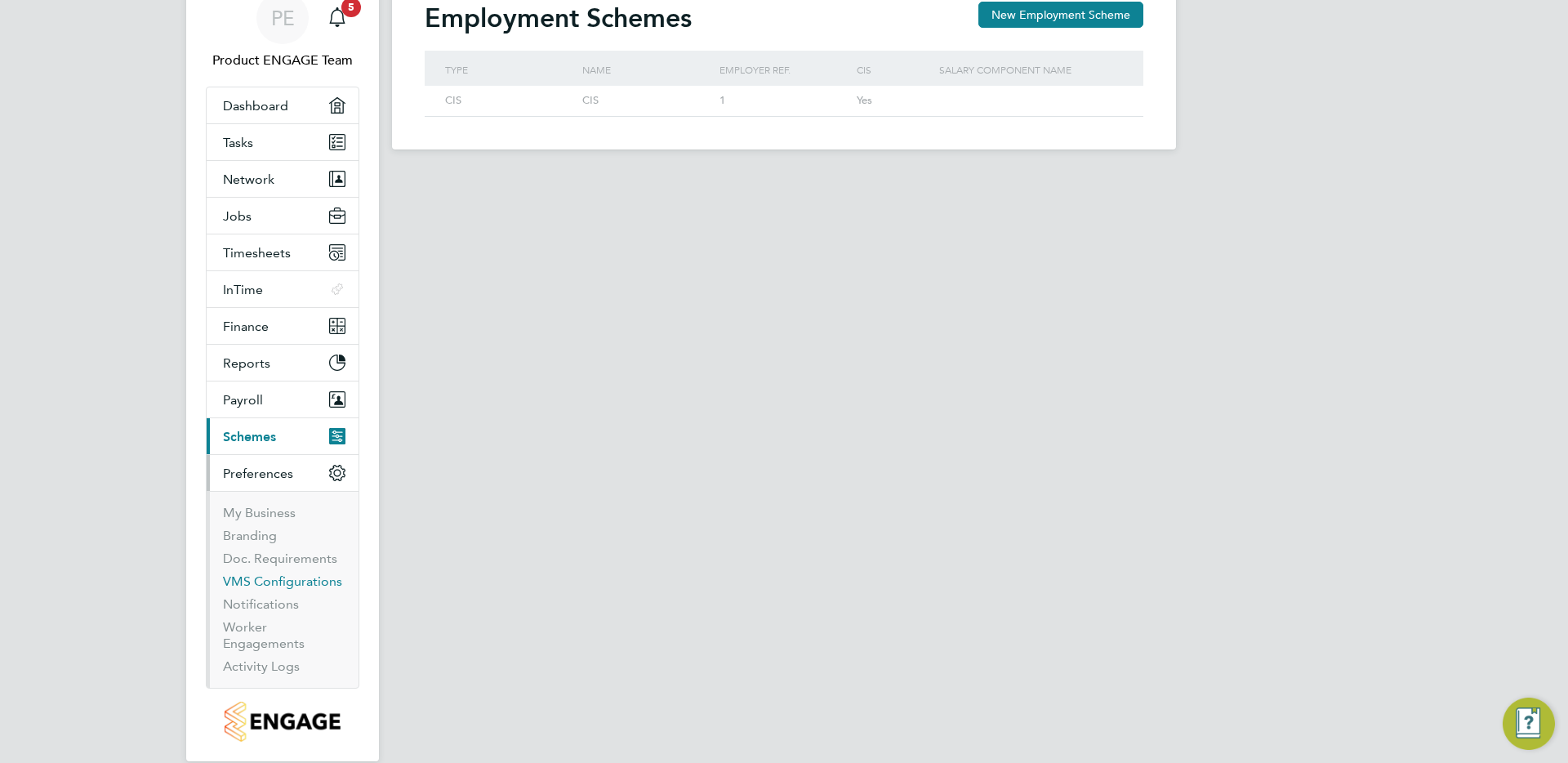
click at [289, 577] on link "VMS Configurations" at bounding box center [283, 581] width 119 height 16
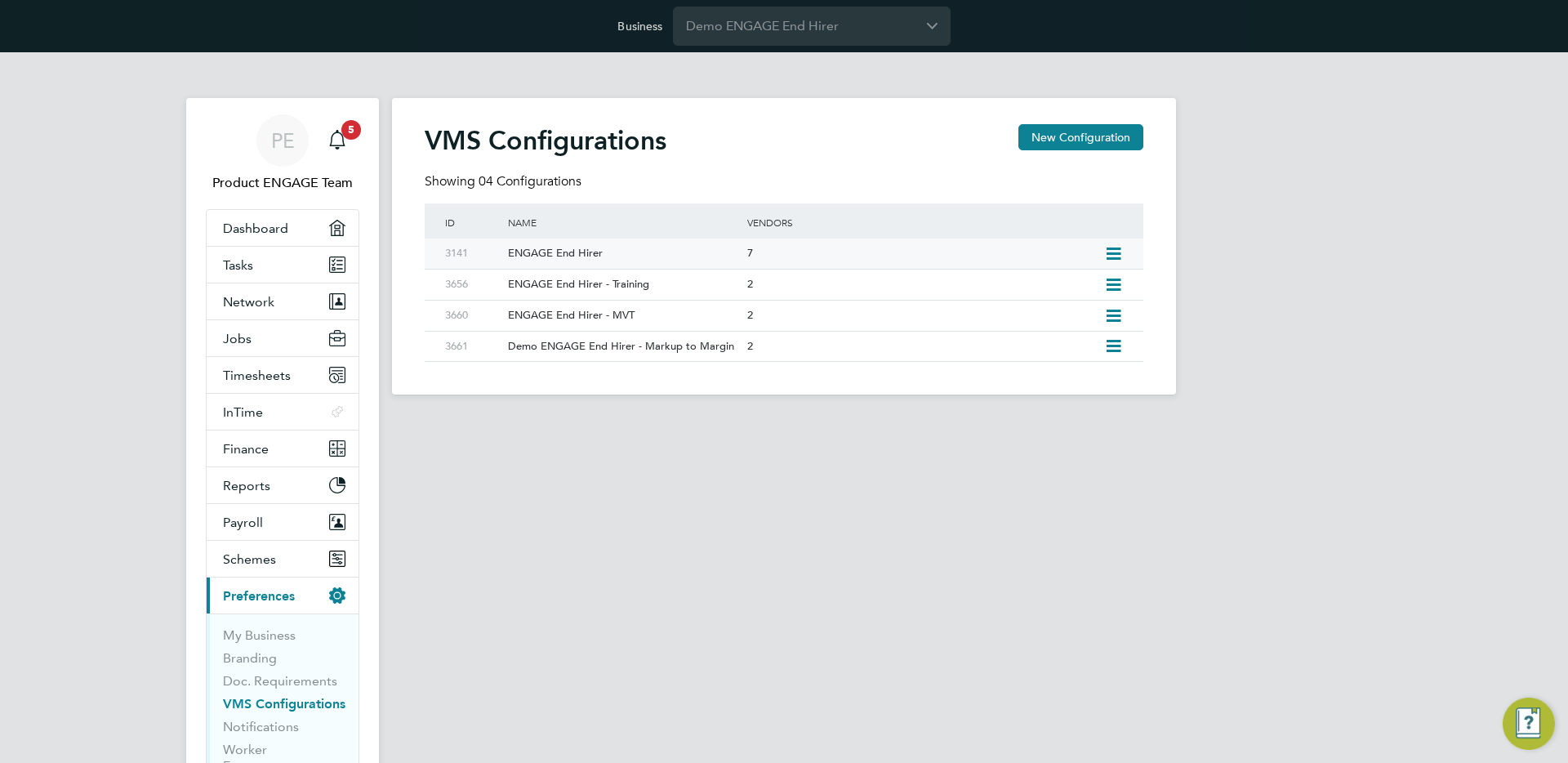
click at [1113, 251] on icon at bounding box center [1113, 254] width 21 height 13
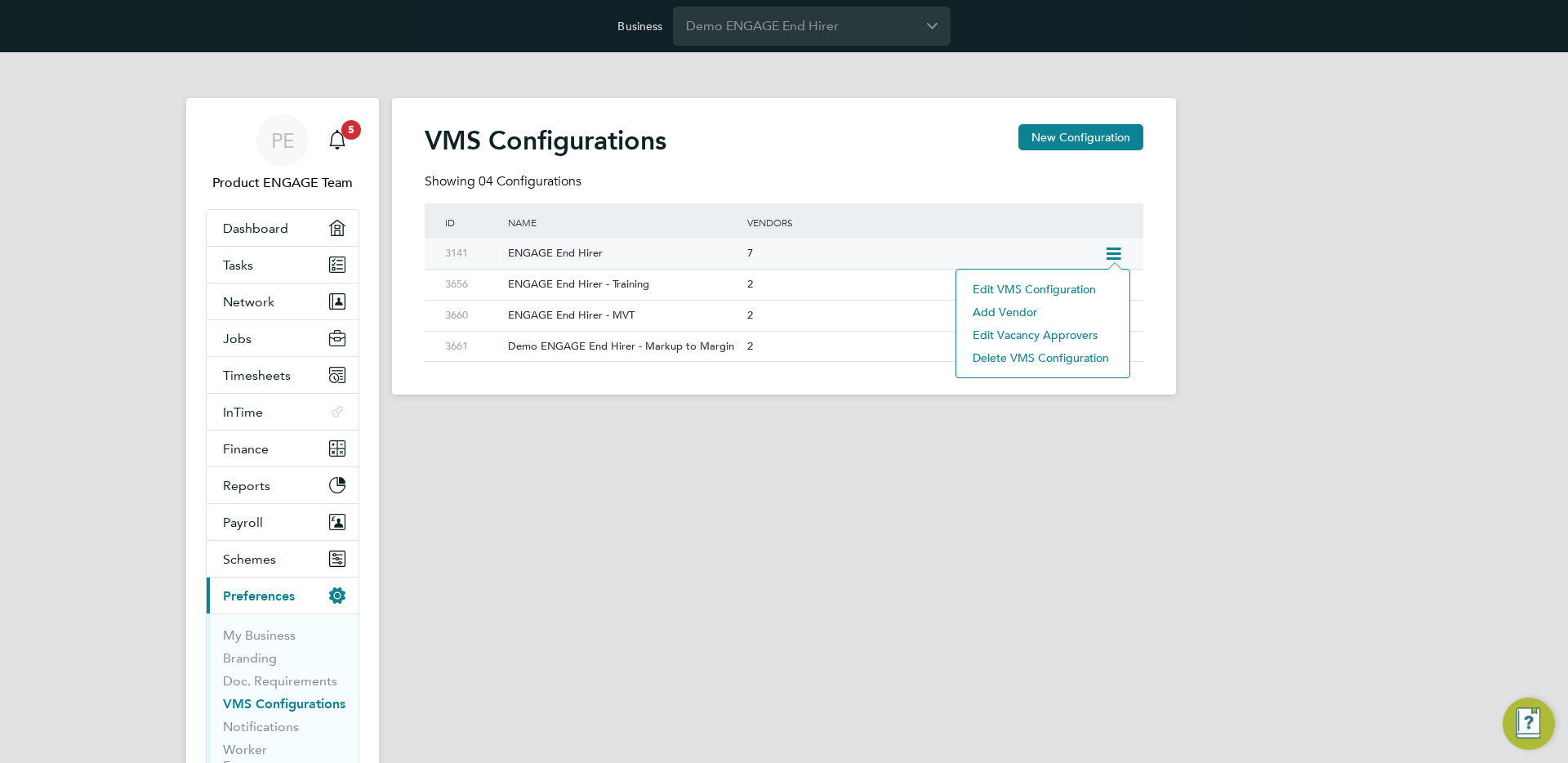
click at [1046, 282] on li "Edit VMS Configuration" at bounding box center [1043, 289] width 157 height 23
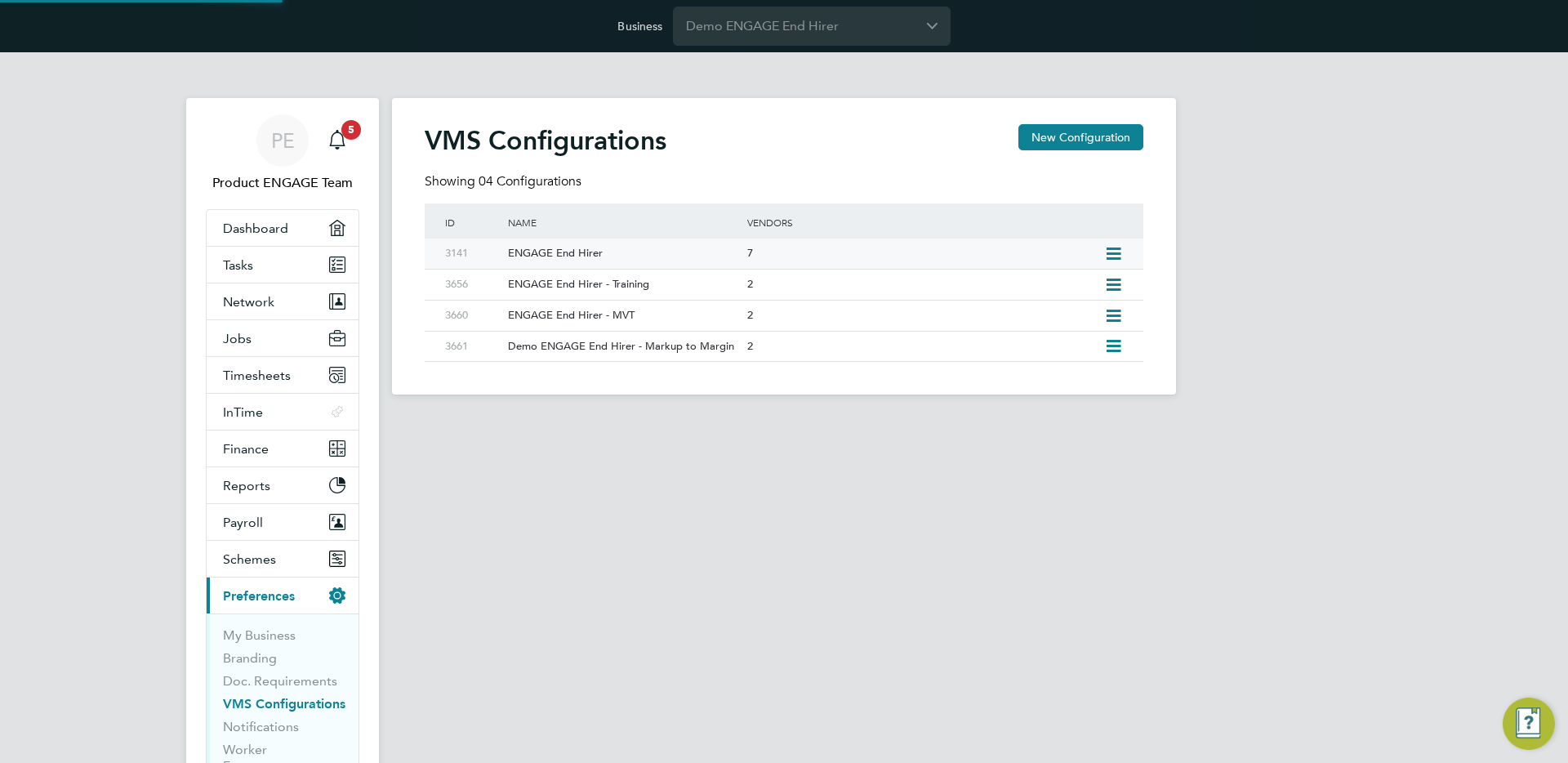
type input "ENGAGE End Hirer"
type input "Demo ENGAGE End Hirer"
type input "Any Text"
type input "Manually"
type input "No Limits"
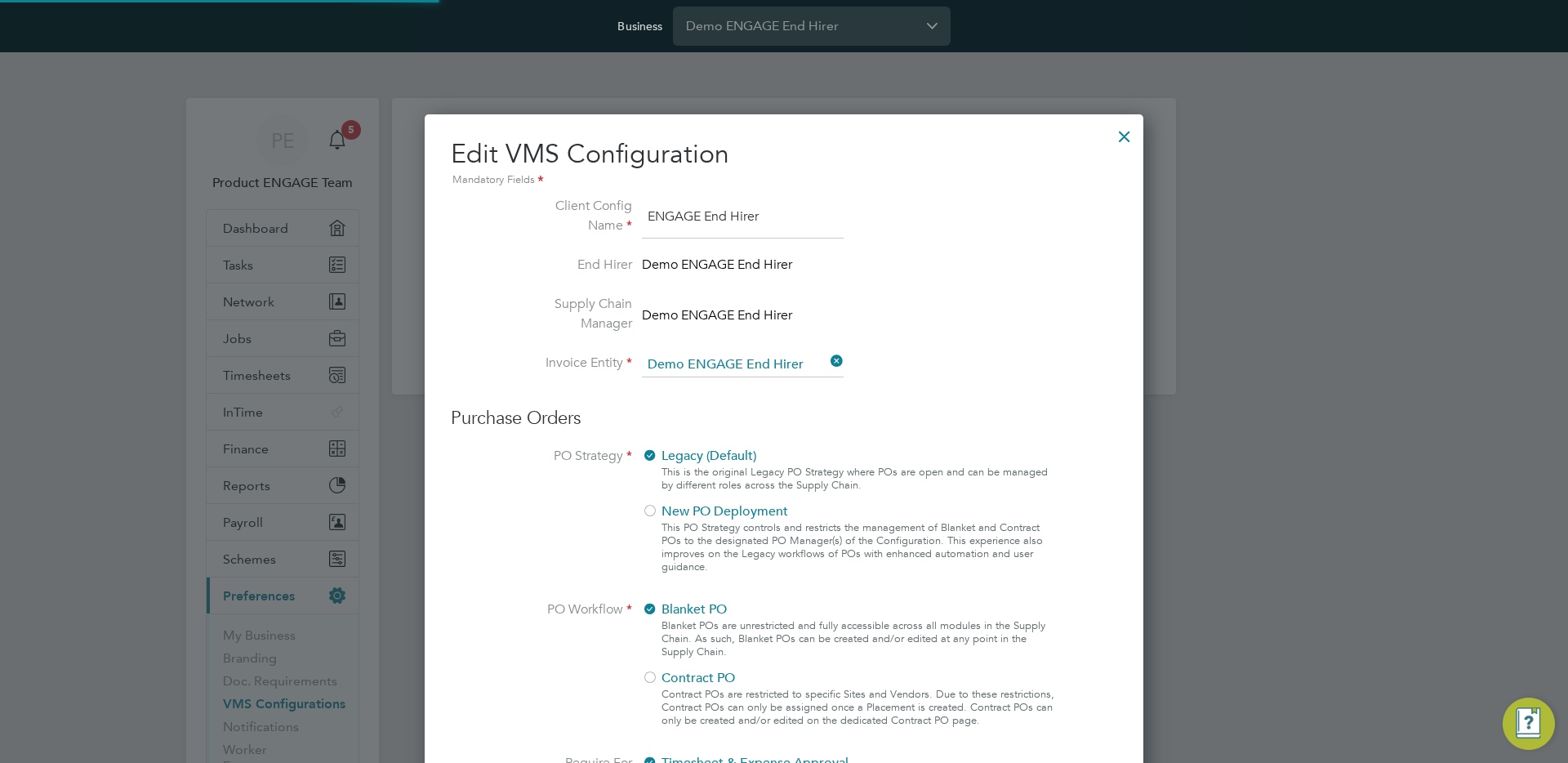
scroll to position [59, 550]
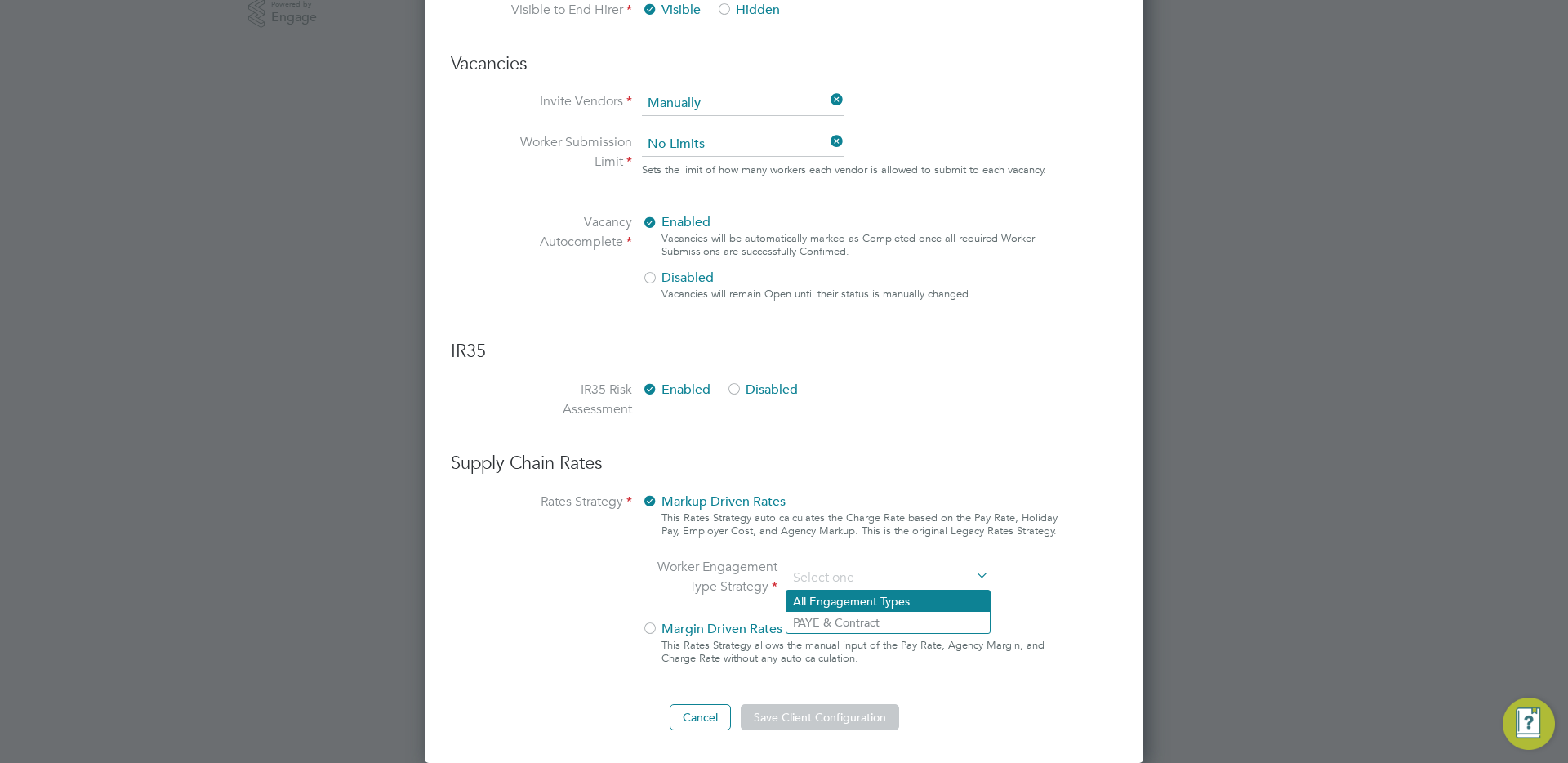
click at [865, 604] on li "All Engagement Types" at bounding box center [888, 602] width 204 height 21
type input "All Engagement Types"
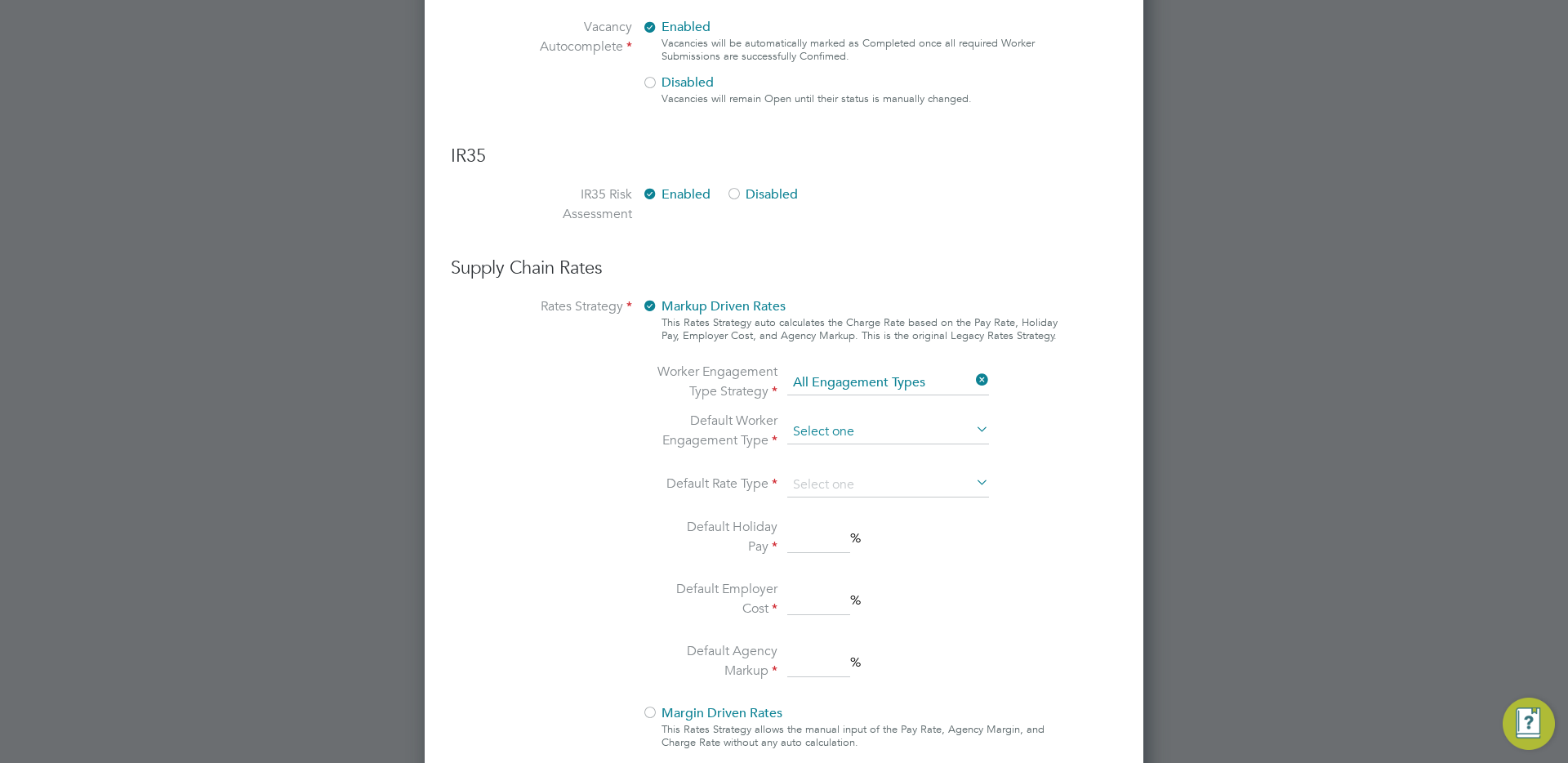
click at [840, 425] on input at bounding box center [888, 432] width 202 height 25
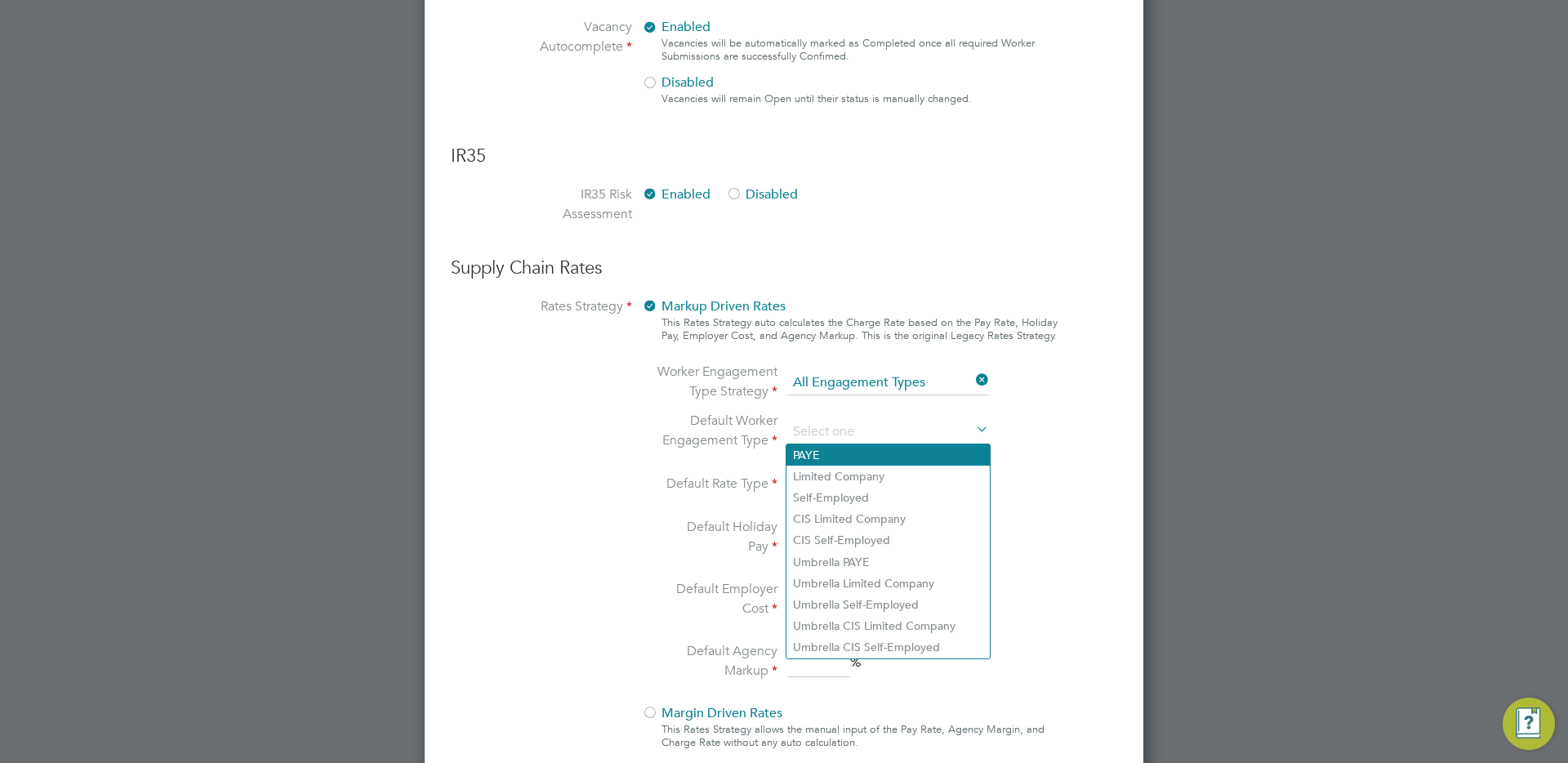
click at [828, 447] on li "PAYE" at bounding box center [888, 455] width 204 height 21
type input "PAYE"
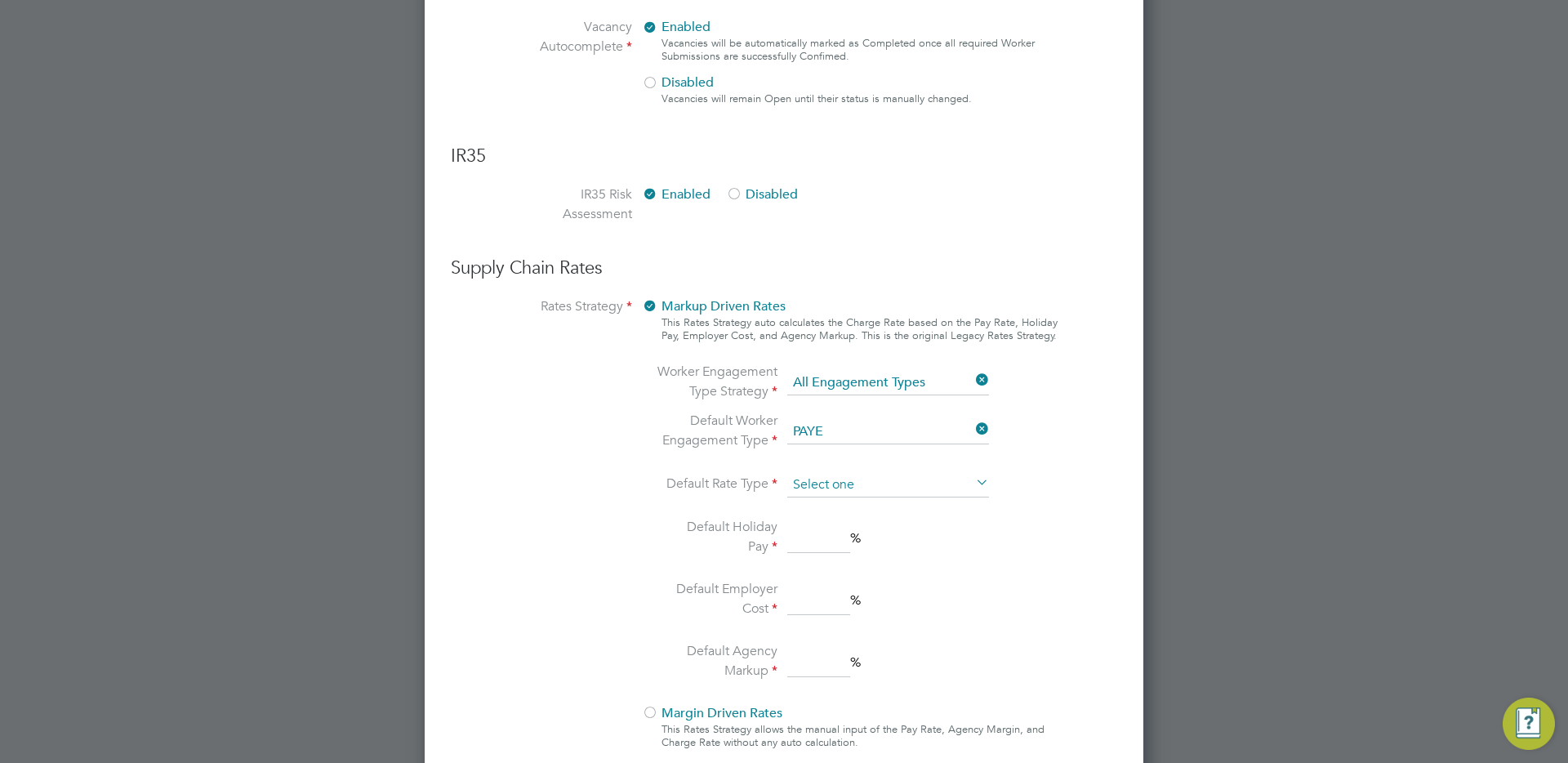
click at [845, 486] on input at bounding box center [888, 485] width 202 height 25
click at [842, 508] on li "Hourly" at bounding box center [888, 508] width 204 height 21
type input "Hourly"
click at [817, 534] on input at bounding box center [819, 538] width 63 height 30
type input "12"
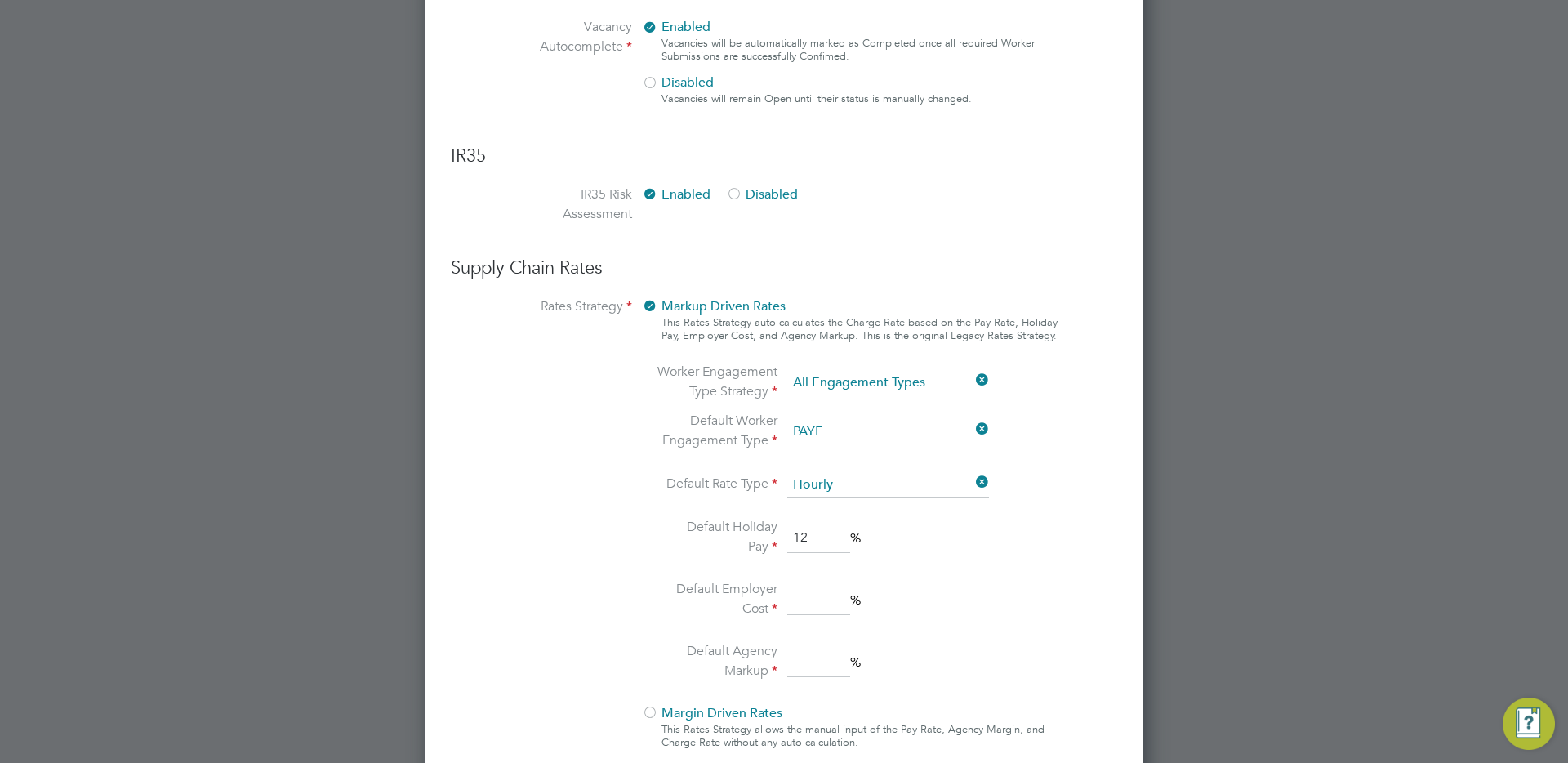
click at [812, 587] on input at bounding box center [819, 601] width 63 height 30
type input "14"
click at [822, 661] on input at bounding box center [819, 662] width 63 height 30
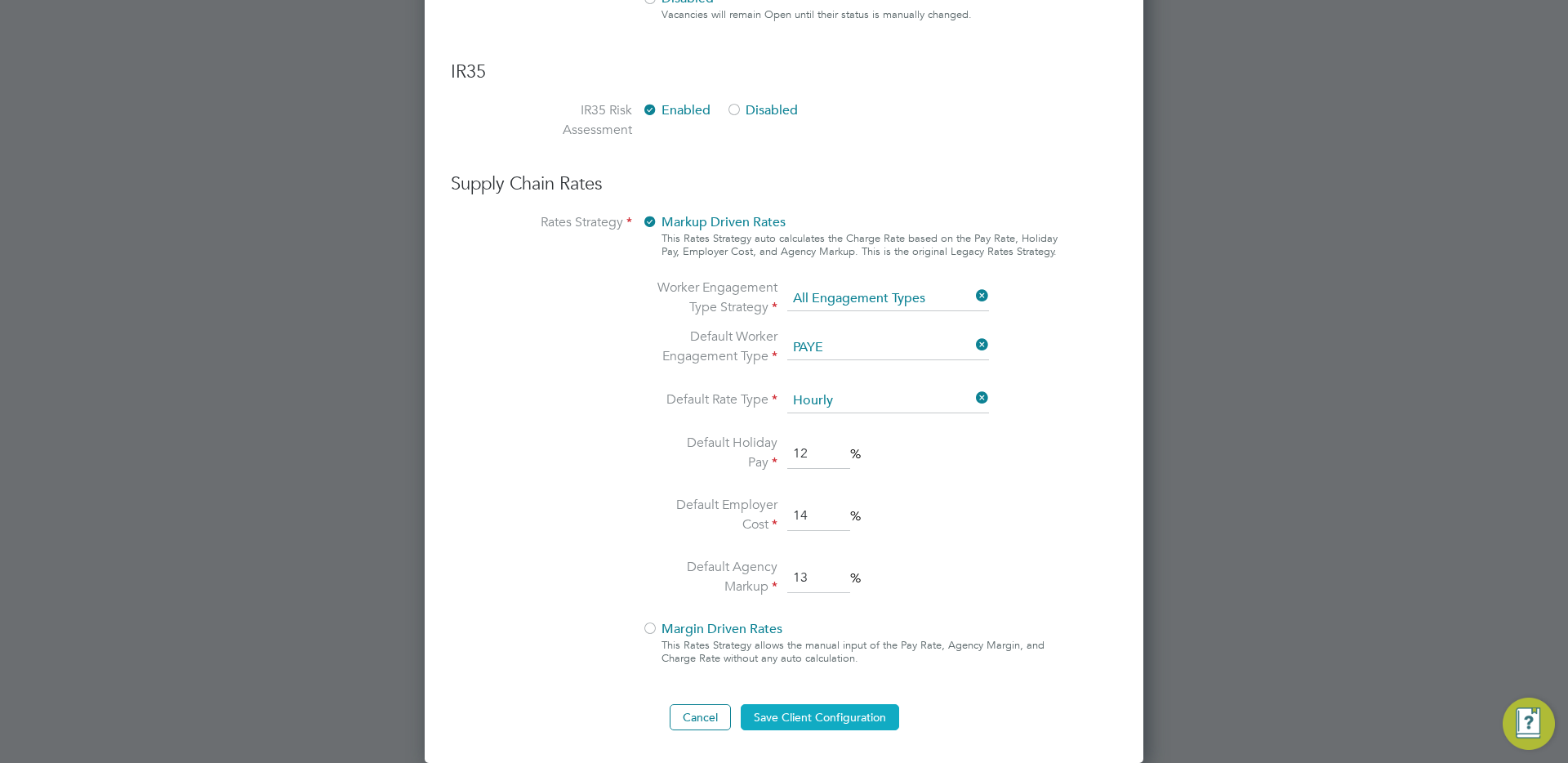
type input "13"
click at [843, 714] on button "Save Client Configuration" at bounding box center [820, 717] width 158 height 26
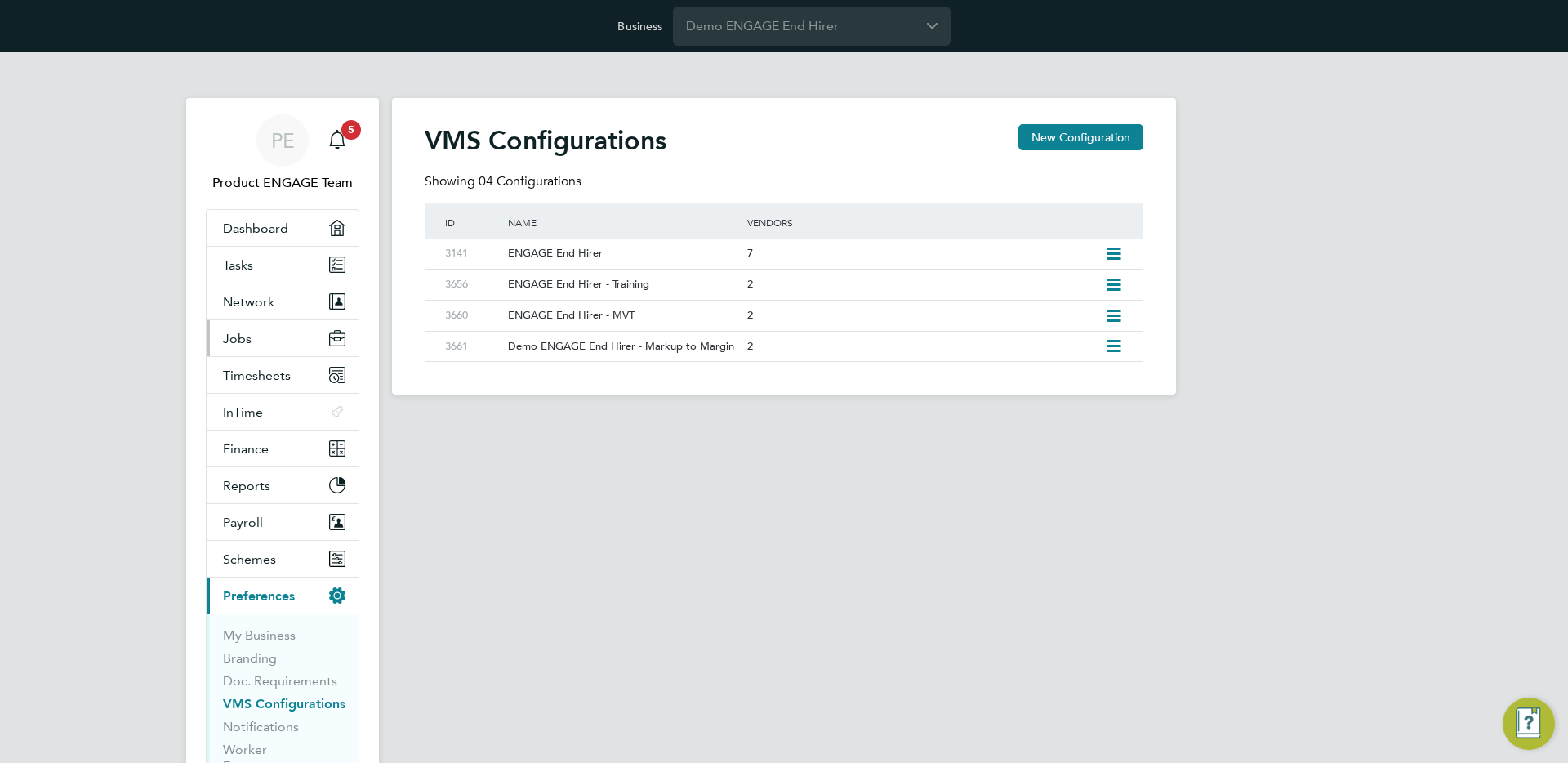
click at [246, 336] on span "Jobs" at bounding box center [237, 338] width 29 height 16
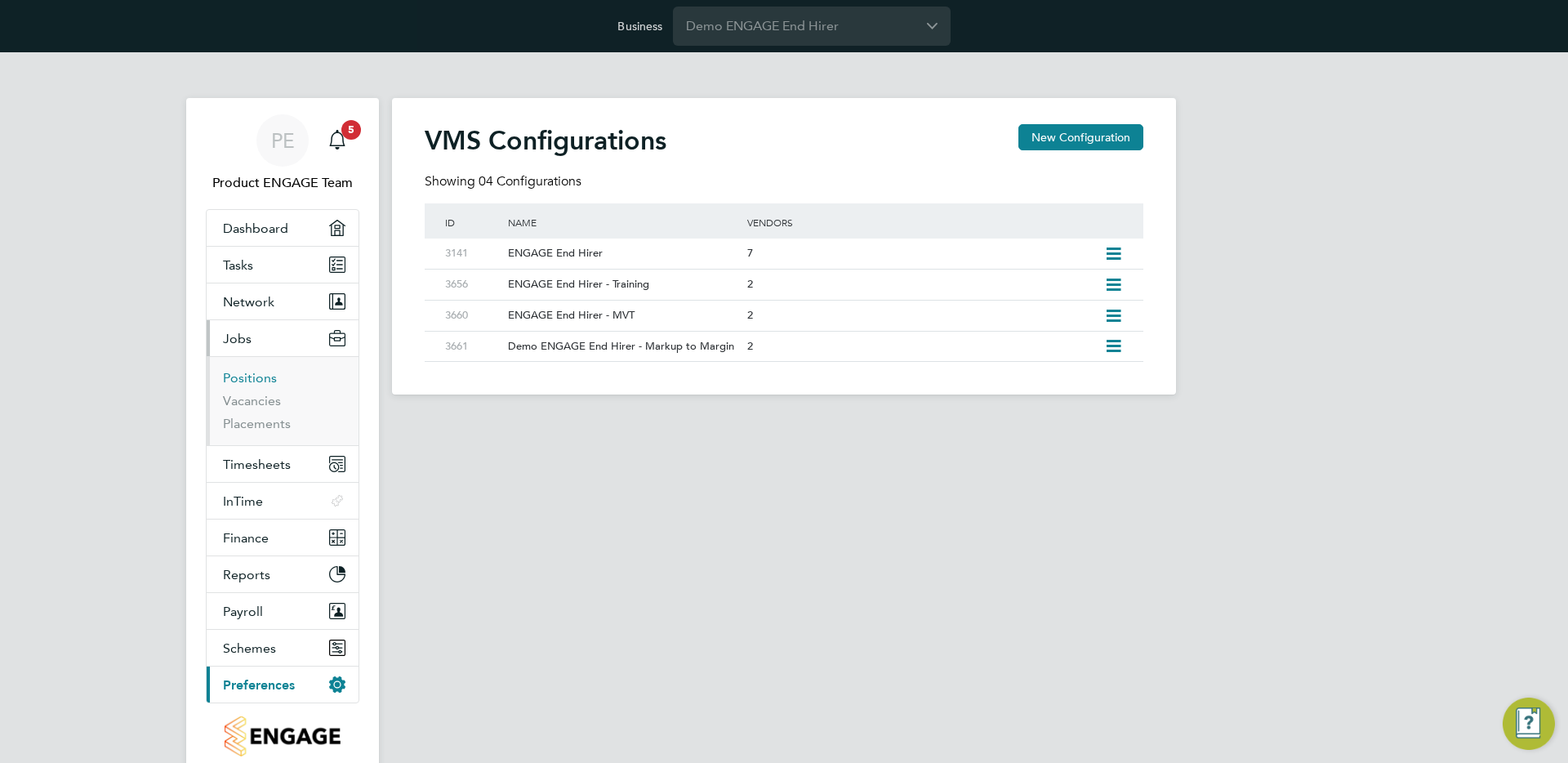
click at [249, 380] on link "Positions" at bounding box center [250, 377] width 54 height 16
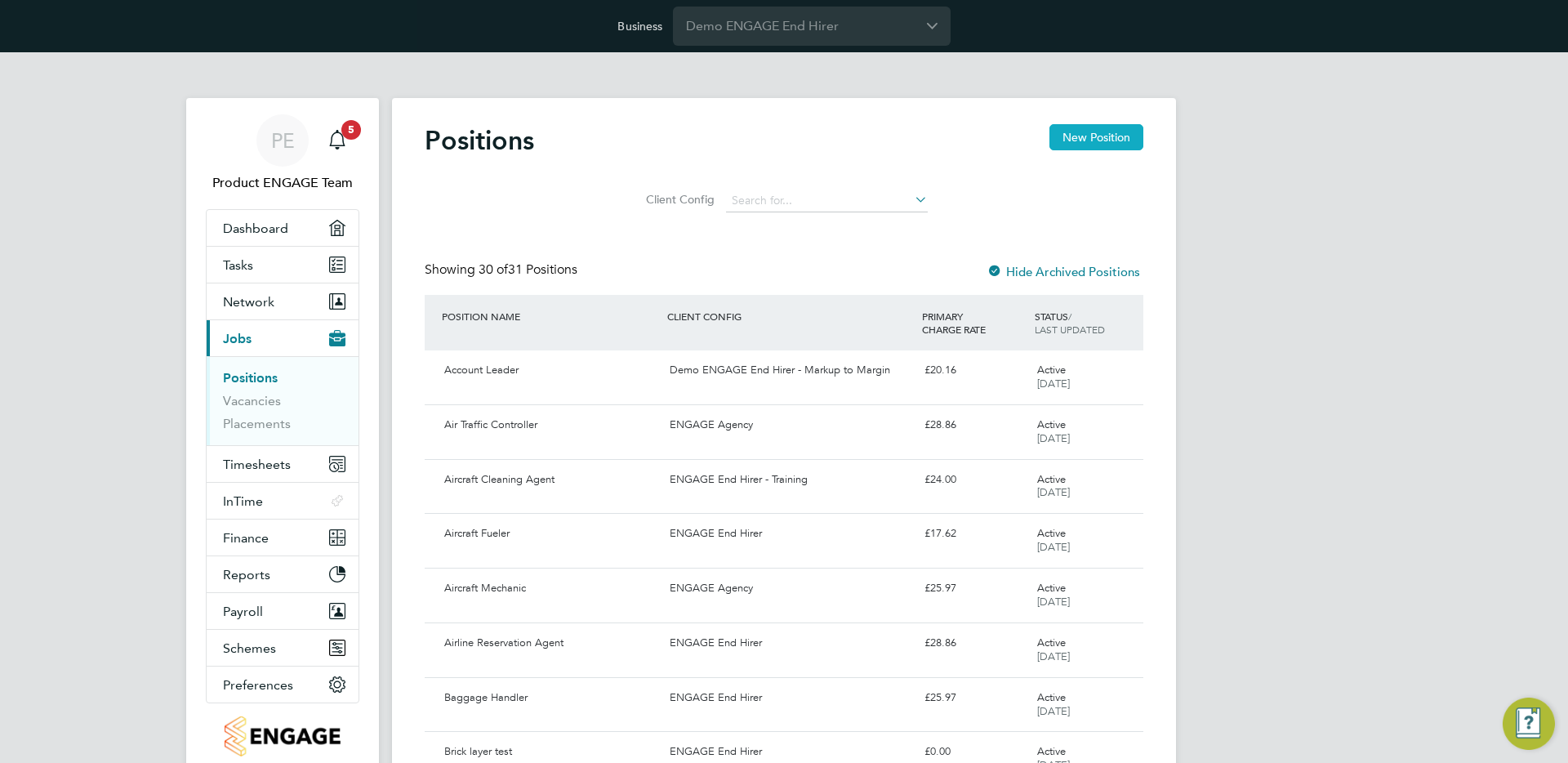
click at [1098, 127] on button "New Position" at bounding box center [1097, 138] width 94 height 26
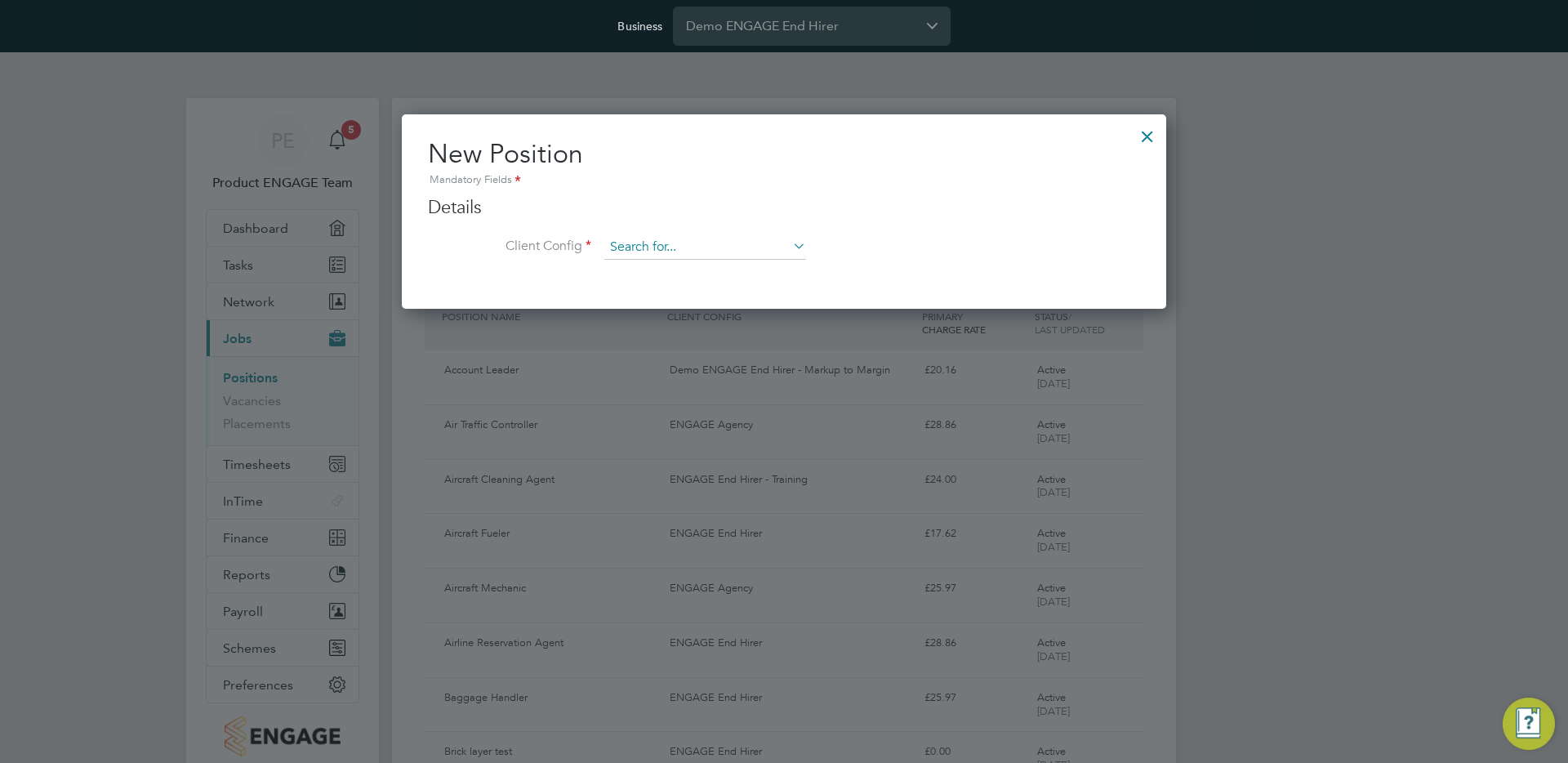
click at [707, 241] on input at bounding box center [704, 247] width 202 height 25
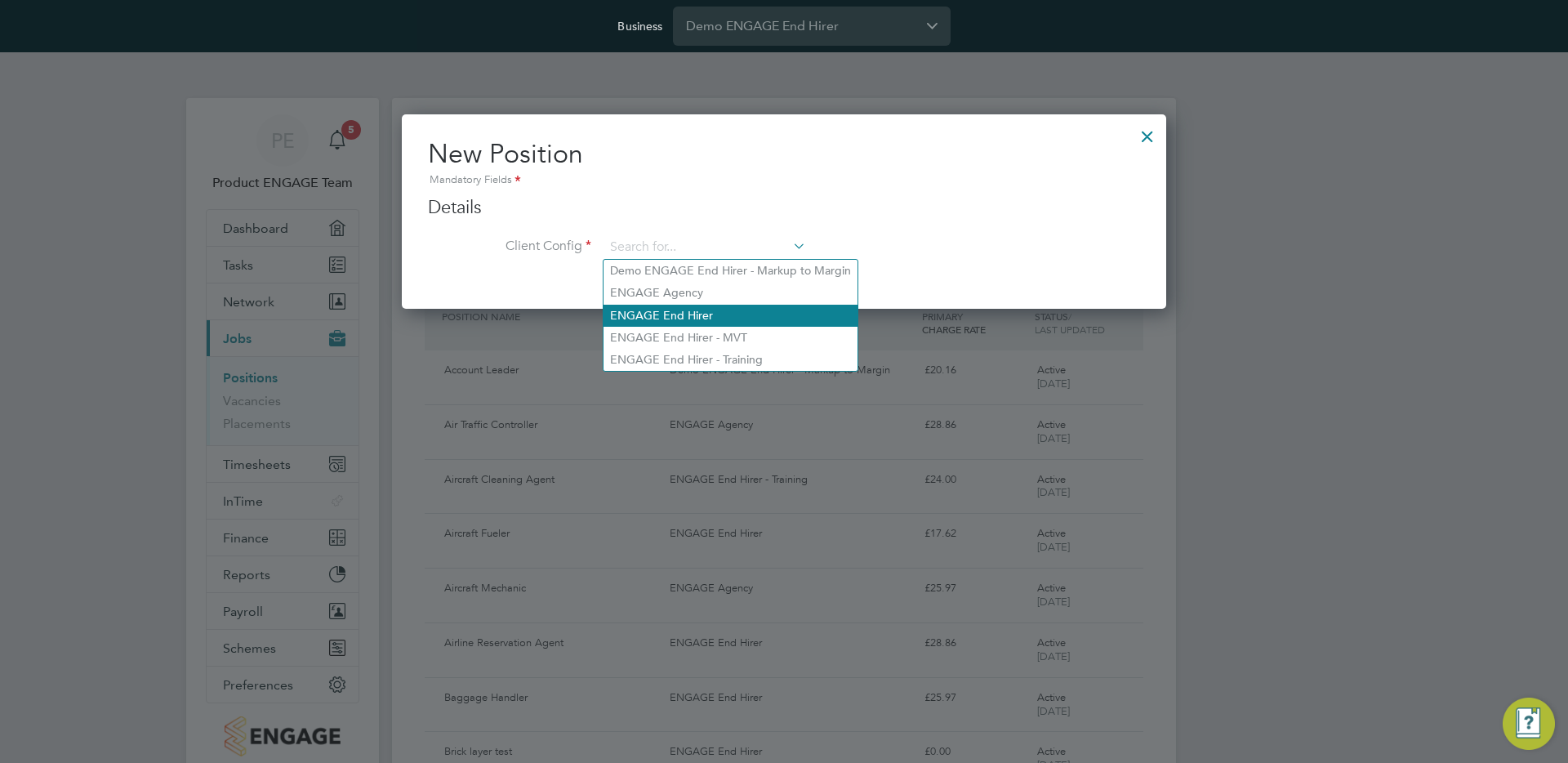
click at [742, 319] on li "ENGAGE End Hirer" at bounding box center [730, 316] width 254 height 22
type input "ENGAGE End Hirer"
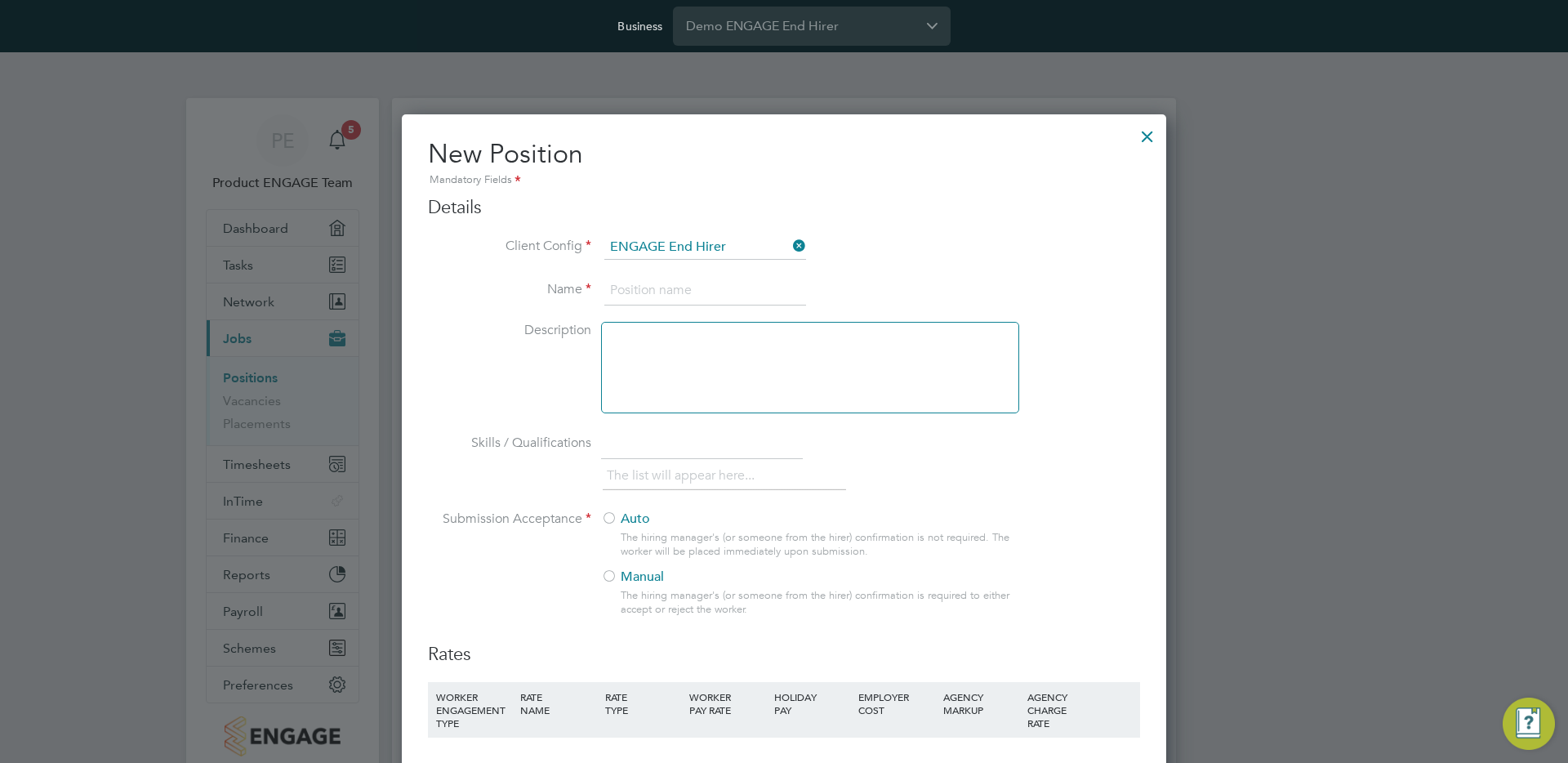
click at [668, 293] on input at bounding box center [704, 291] width 202 height 30
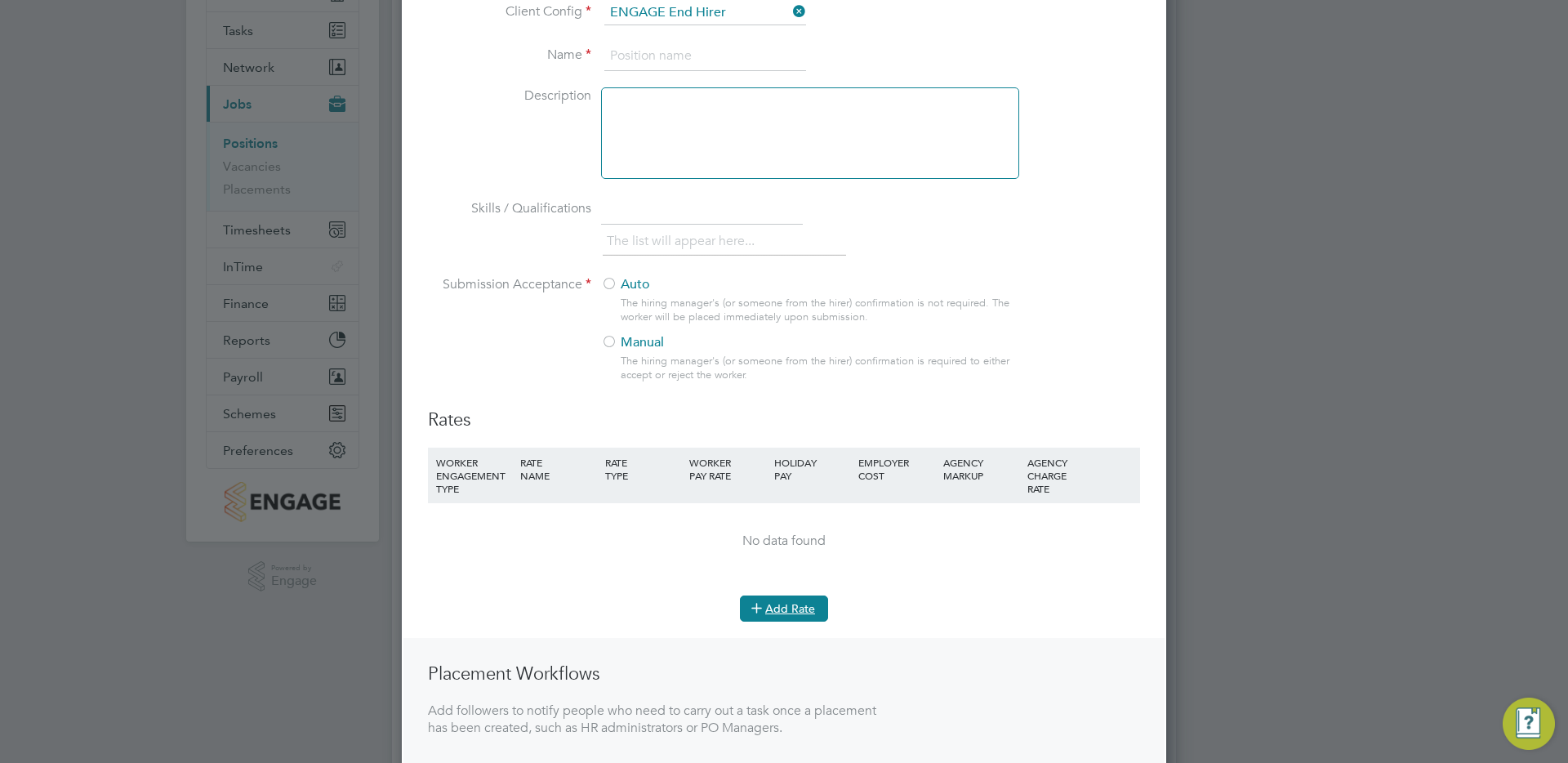
click at [774, 606] on button "Add Rate" at bounding box center [784, 609] width 88 height 26
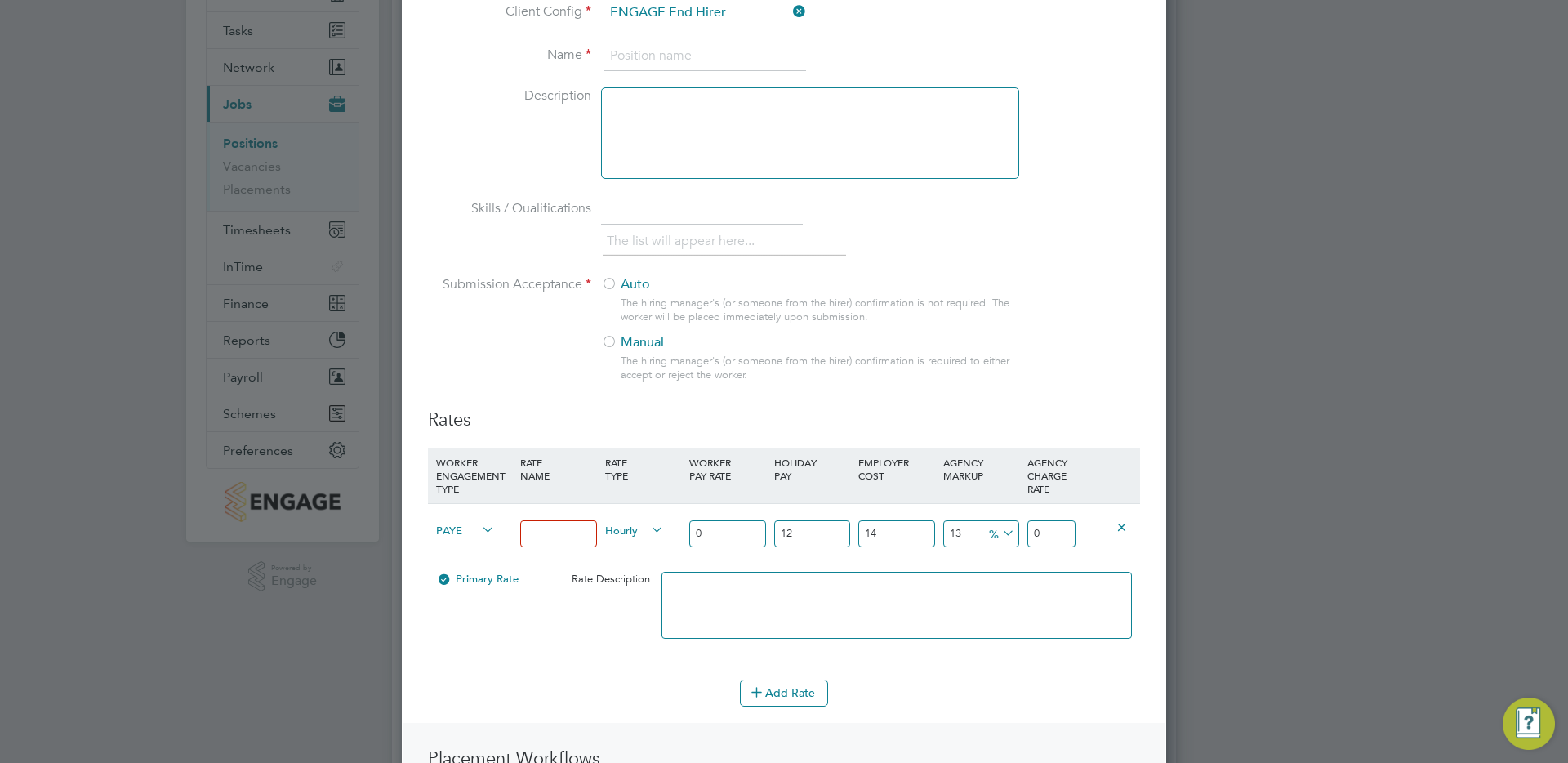
click at [455, 530] on span "PAYE" at bounding box center [465, 529] width 59 height 18
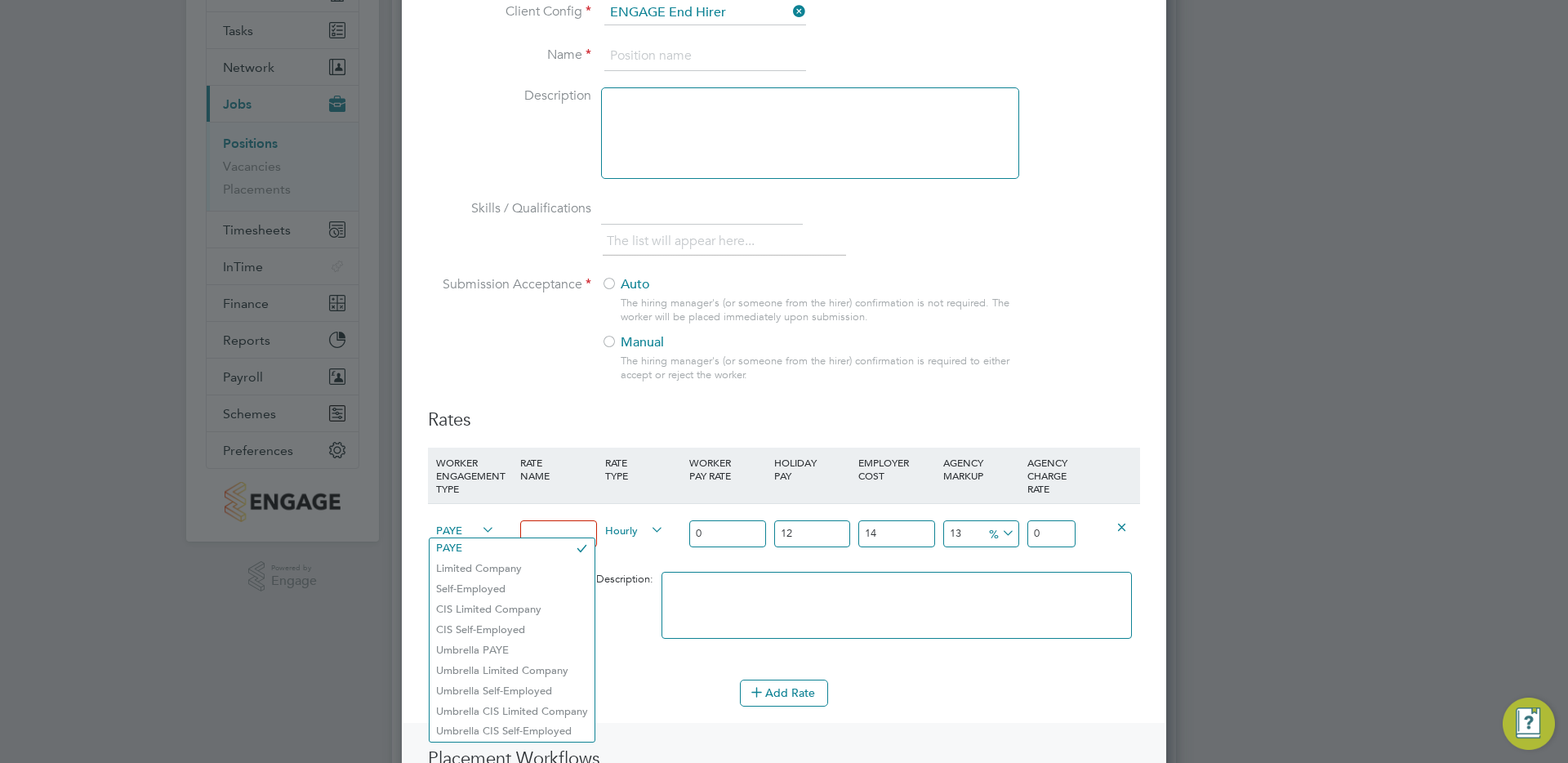
click at [456, 530] on span "PAYE" at bounding box center [465, 529] width 59 height 18
click at [1142, 578] on div "New Position Mandatory Fields Details Client Config ENGAGE End Hirer Name Descr…" at bounding box center [784, 458] width 765 height 1158
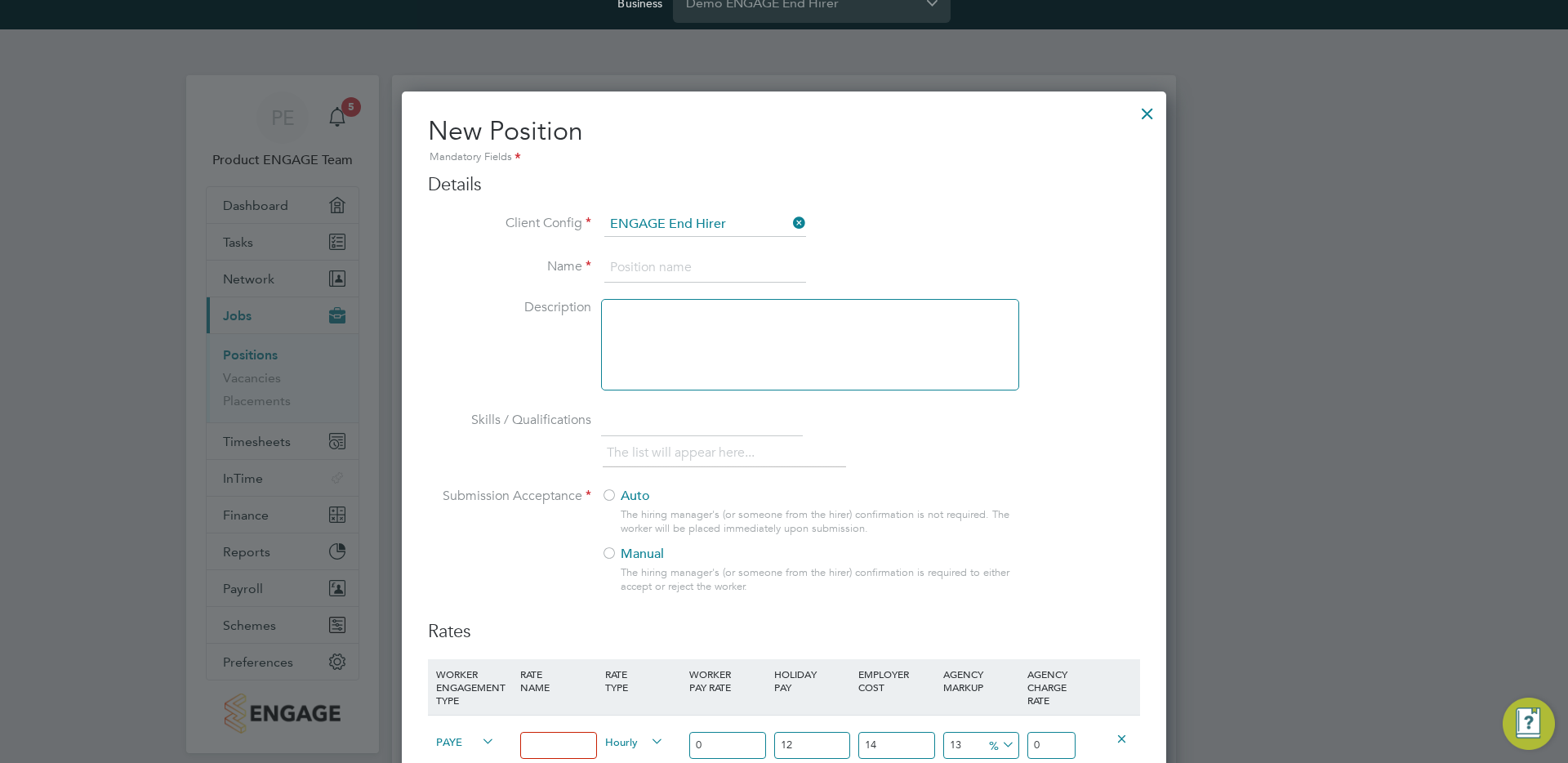
scroll to position [5, 0]
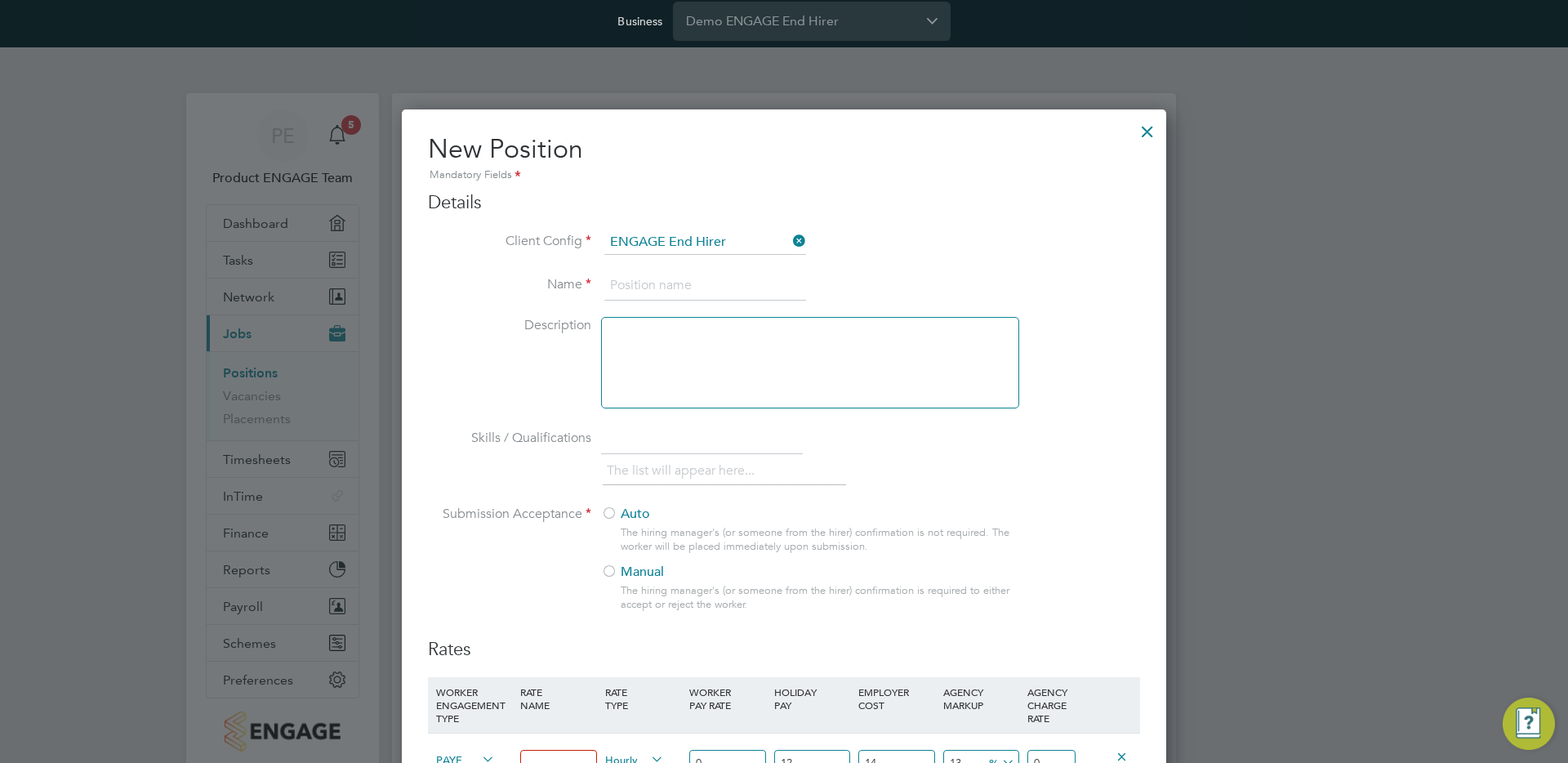
click at [1147, 132] on div at bounding box center [1148, 128] width 30 height 30
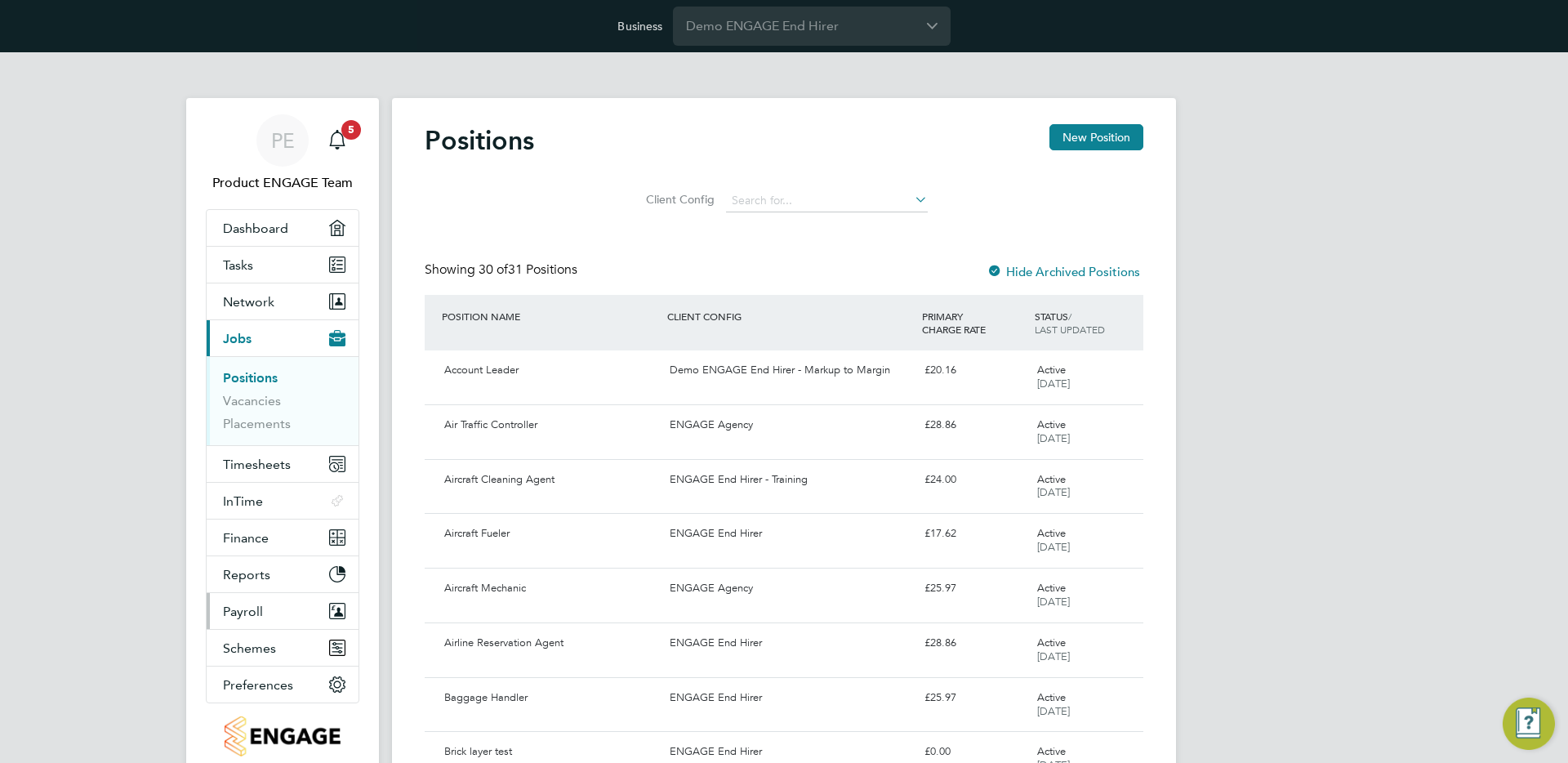
scroll to position [4, 0]
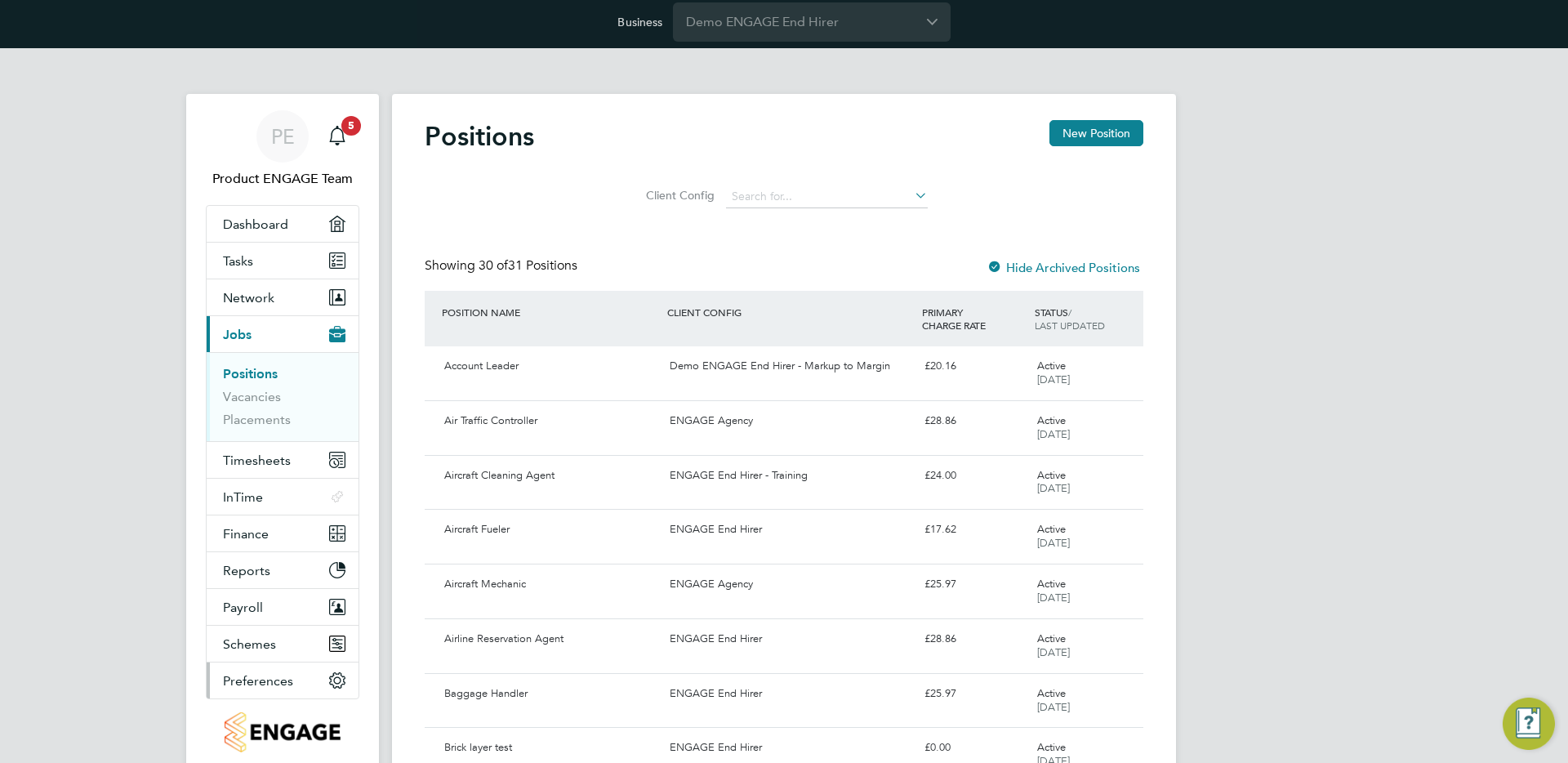
click at [256, 681] on span "Preferences" at bounding box center [258, 681] width 70 height 16
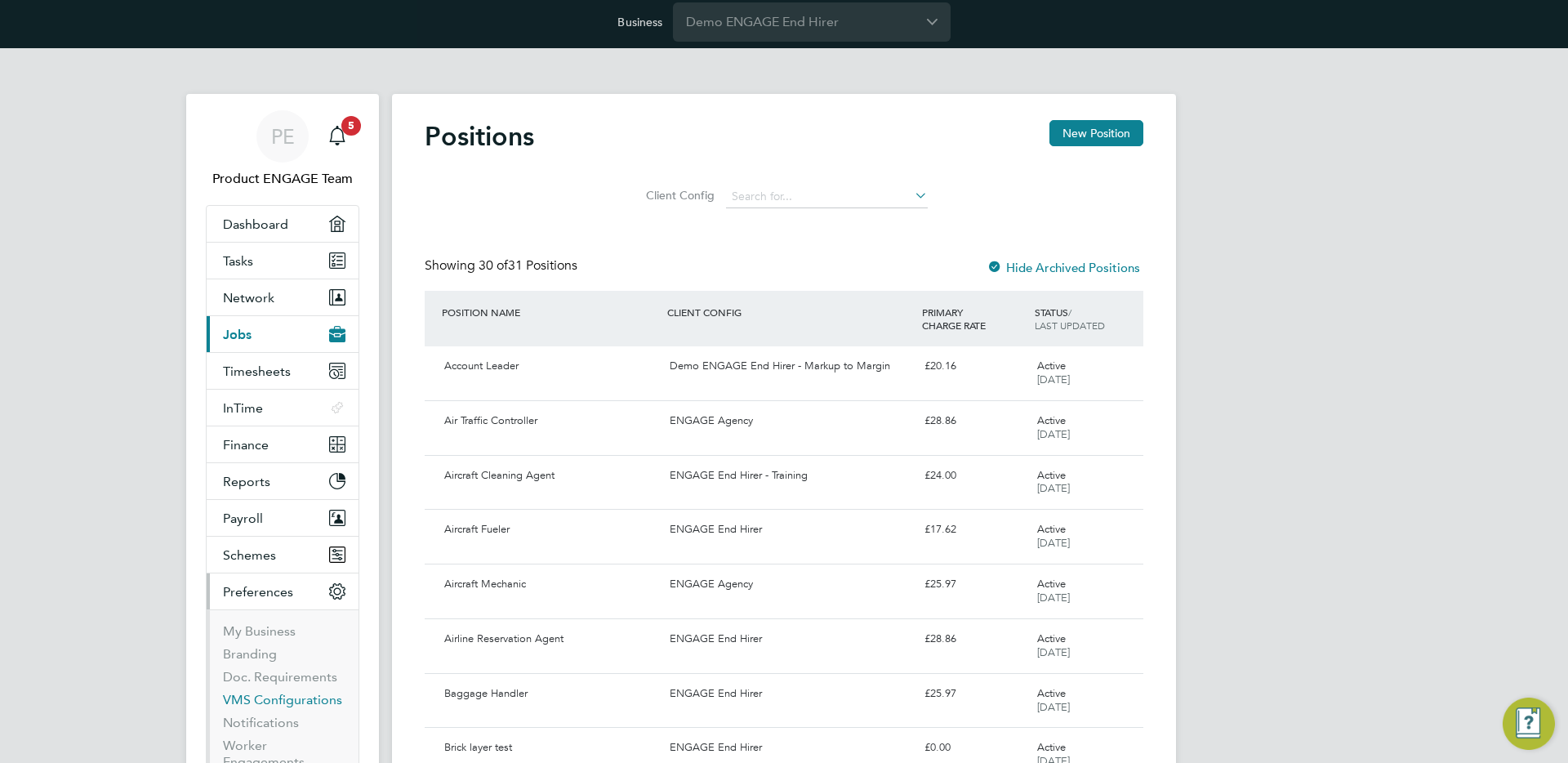
click at [276, 700] on link "VMS Configurations" at bounding box center [283, 700] width 119 height 16
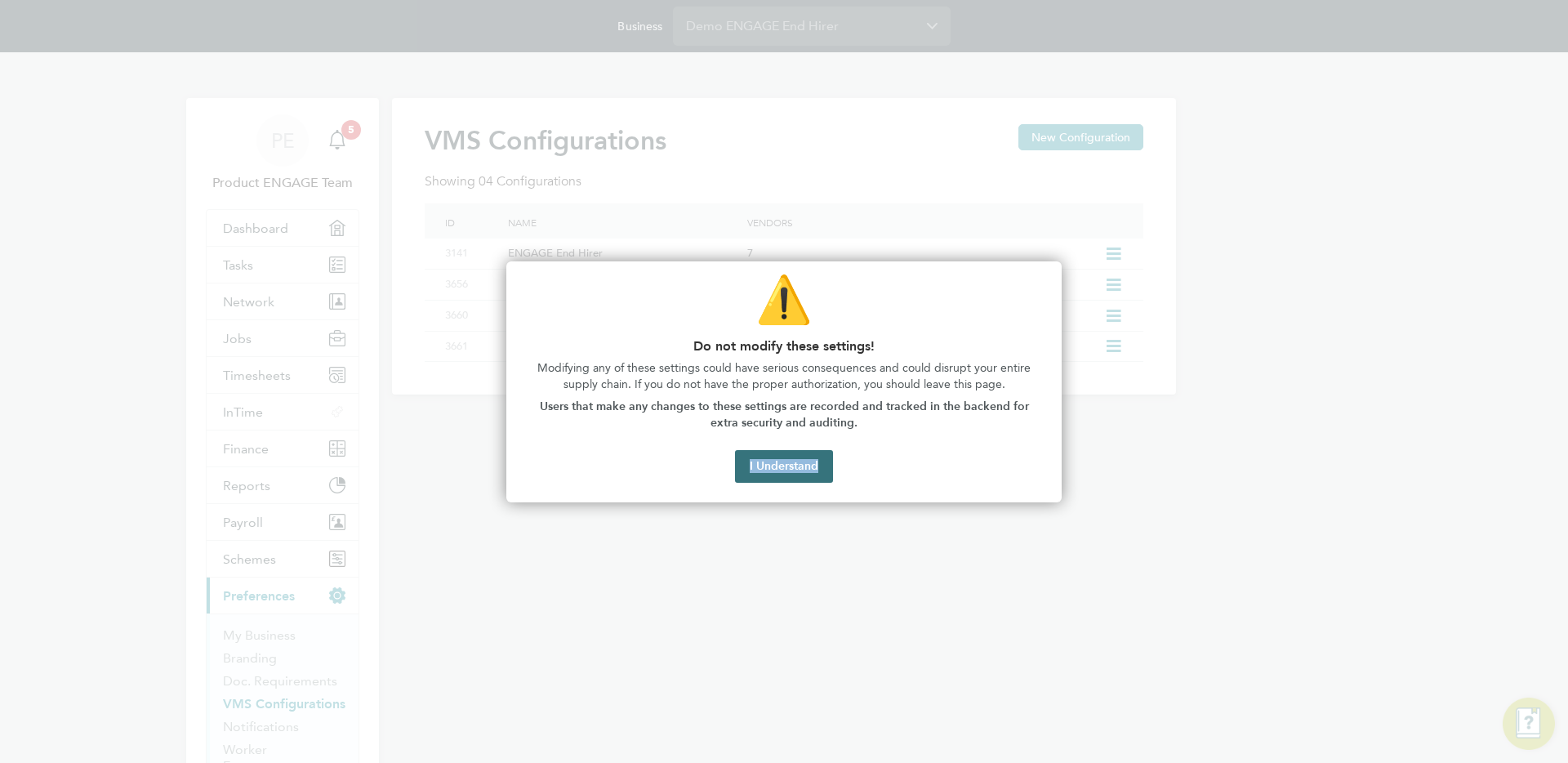
click at [793, 482] on div "⚠️ Do not modify these settings! Modifying any of these settings could have ser…" at bounding box center [784, 382] width 555 height 241
click at [792, 474] on button "I Understand" at bounding box center [784, 466] width 98 height 33
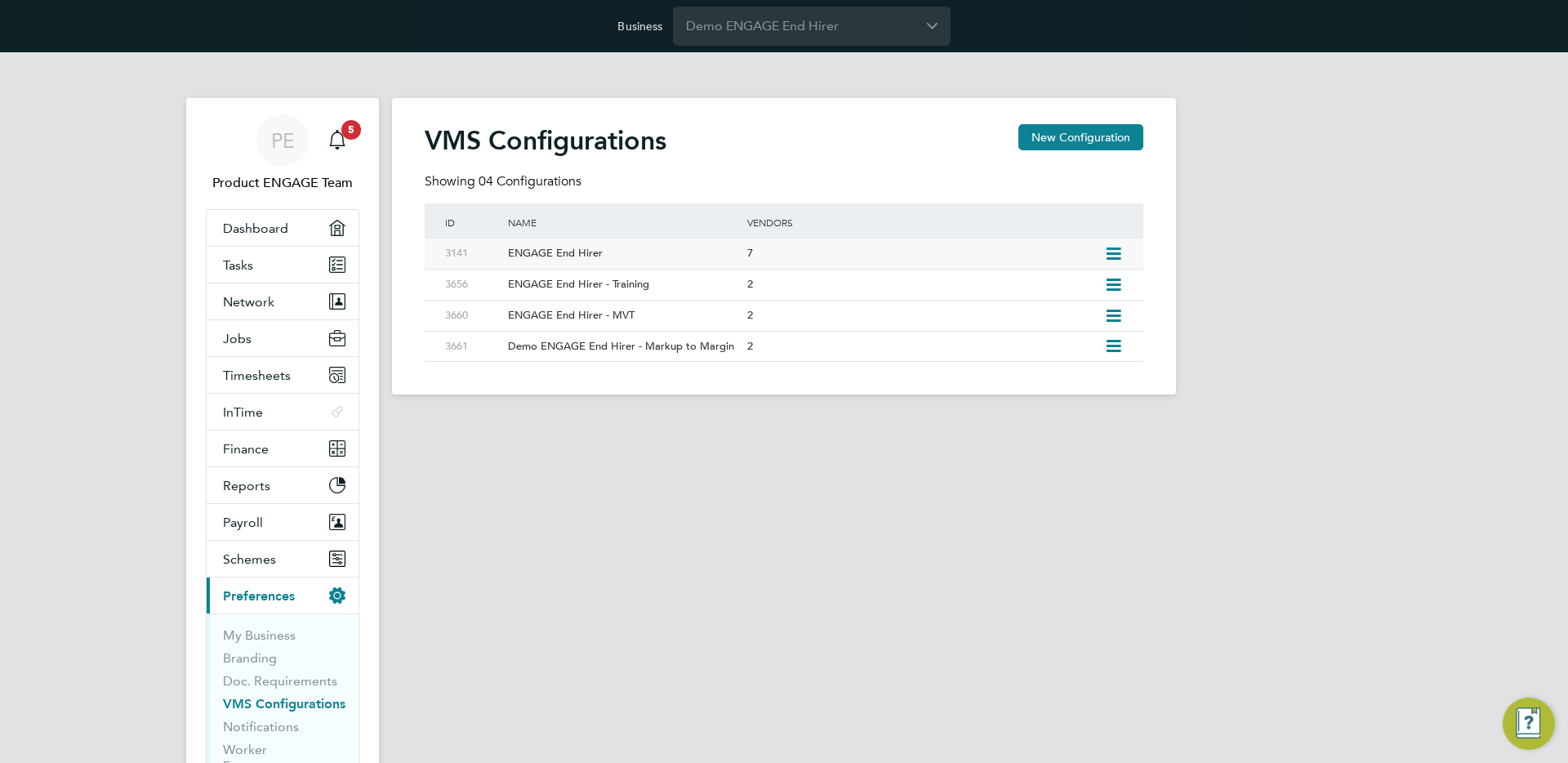
click at [768, 254] on div "7" at bounding box center [921, 253] width 357 height 30
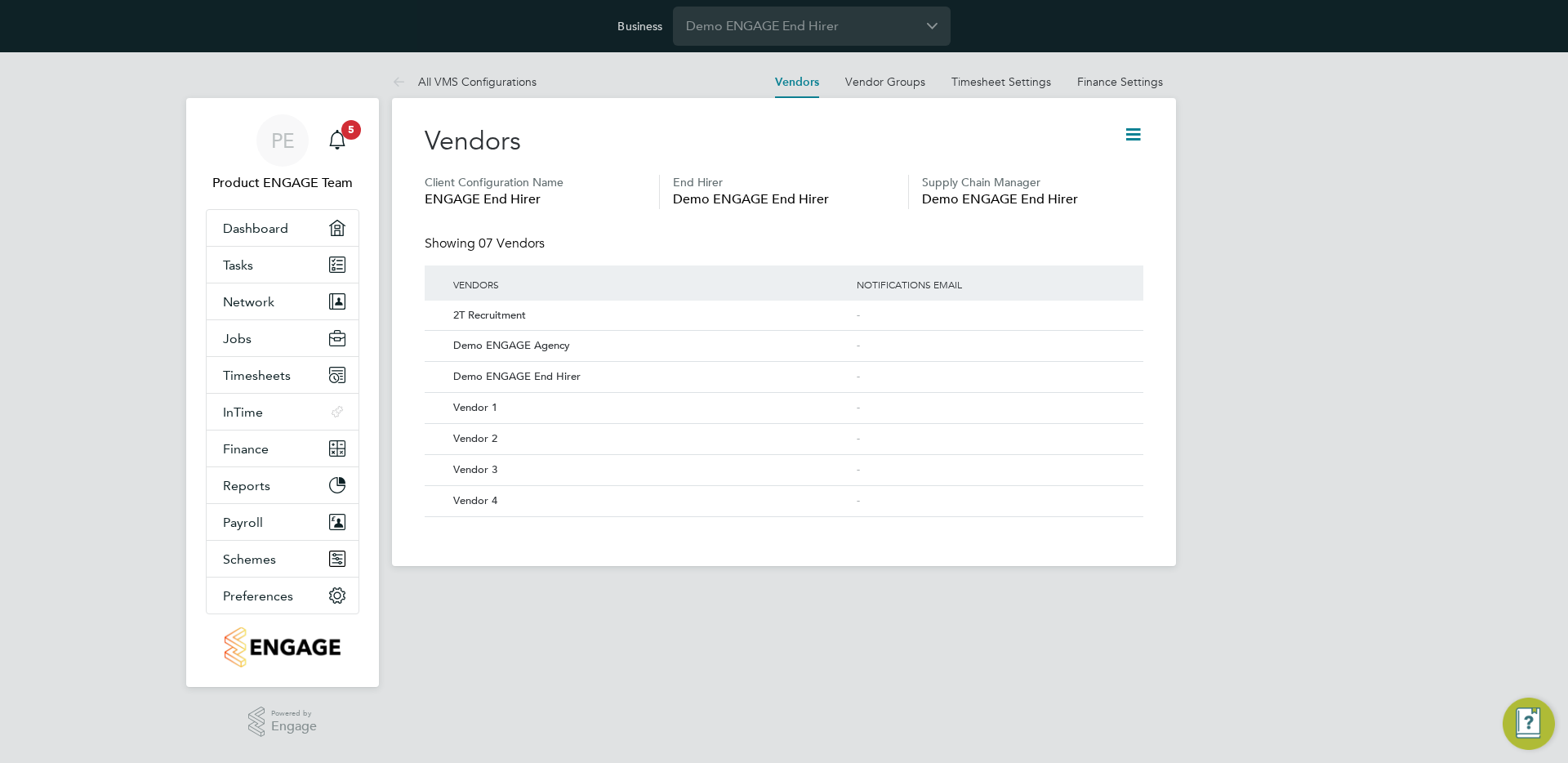
click at [946, 173] on div "Vendors" at bounding box center [784, 149] width 718 height 50
click at [946, 175] on h5 "Supply Chain Manager" at bounding box center [1032, 182] width 222 height 15
